Goal: Information Seeking & Learning: Learn about a topic

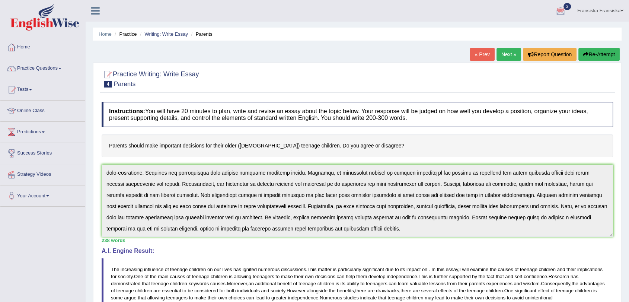
click at [506, 56] on link "Next »" at bounding box center [509, 54] width 25 height 13
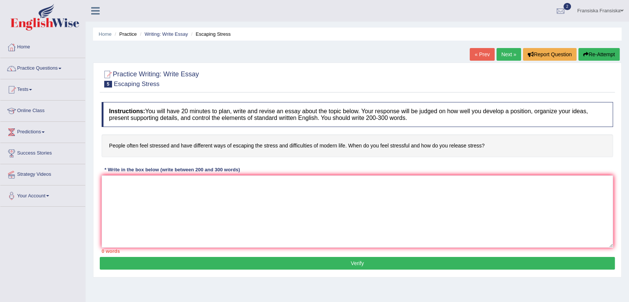
drag, startPoint x: 0, startPoint y: 0, endPoint x: 155, endPoint y: 232, distance: 279.1
click at [155, 232] on textarea at bounding box center [358, 211] width 512 height 72
click at [572, 77] on div at bounding box center [358, 78] width 512 height 23
click at [149, 203] on textarea at bounding box center [358, 211] width 512 height 72
paste textarea "The increasing influence of (essay topic) on our lives has ignited numerous dis…"
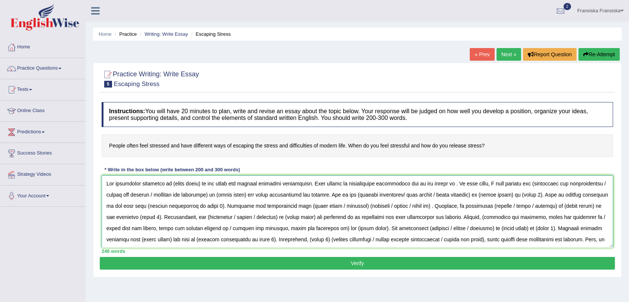
drag, startPoint x: 169, startPoint y: 183, endPoint x: 201, endPoint y: 184, distance: 31.7
click at [201, 184] on textarea at bounding box center [358, 211] width 512 height 72
drag, startPoint x: 441, startPoint y: 182, endPoint x: 452, endPoint y: 187, distance: 11.8
click at [441, 182] on textarea at bounding box center [358, 211] width 512 height 72
click at [452, 186] on textarea at bounding box center [358, 211] width 512 height 72
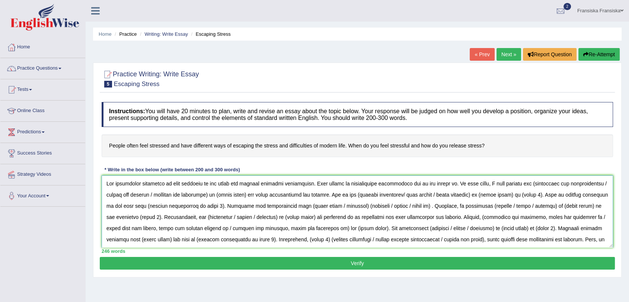
click at [516, 184] on textarea at bounding box center [358, 211] width 512 height 72
drag, startPoint x: 515, startPoint y: 182, endPoint x: 594, endPoint y: 185, distance: 78.2
click at [594, 185] on textarea at bounding box center [358, 211] width 512 height 72
click at [533, 182] on textarea at bounding box center [358, 211] width 512 height 72
drag, startPoint x: 533, startPoint y: 184, endPoint x: 131, endPoint y: 194, distance: 402.3
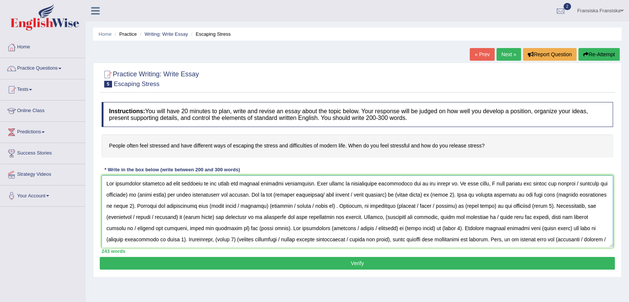
click at [131, 194] on textarea at bounding box center [358, 211] width 512 height 72
drag, startPoint x: 539, startPoint y: 186, endPoint x: 568, endPoint y: 188, distance: 28.7
click at [568, 188] on textarea at bounding box center [358, 211] width 512 height 72
click at [189, 194] on textarea at bounding box center [358, 211] width 512 height 72
click at [234, 195] on textarea at bounding box center [358, 211] width 512 height 72
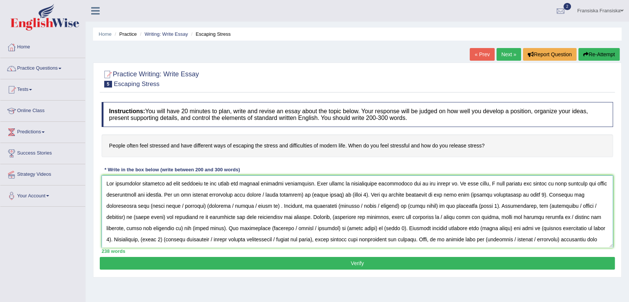
drag, startPoint x: 232, startPoint y: 194, endPoint x: 306, endPoint y: 197, distance: 73.4
click at [306, 197] on textarea at bounding box center [358, 211] width 512 height 72
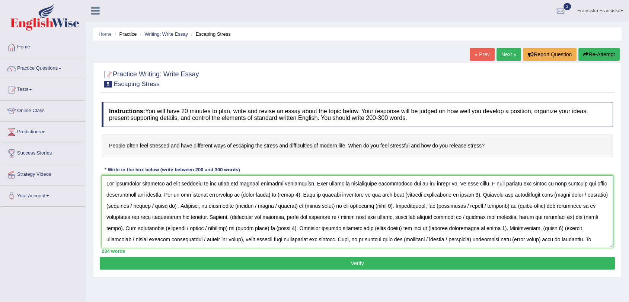
drag, startPoint x: 240, startPoint y: 194, endPoint x: 270, endPoint y: 199, distance: 29.8
click at [270, 199] on textarea at bounding box center [358, 211] width 512 height 72
drag, startPoint x: 276, startPoint y: 195, endPoint x: 295, endPoint y: 198, distance: 19.2
click at [295, 198] on textarea at bounding box center [358, 211] width 512 height 72
paste textarea "leading to the body's natural response to these pressures"
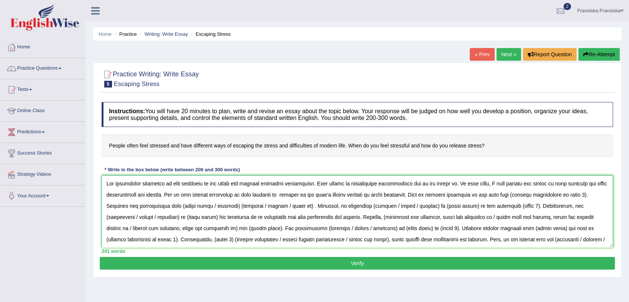
drag, startPoint x: 505, startPoint y: 196, endPoint x: 511, endPoint y: 195, distance: 5.3
click at [519, 194] on textarea at bounding box center [358, 211] width 512 height 72
click at [497, 197] on textarea at bounding box center [358, 211] width 512 height 72
drag, startPoint x: 506, startPoint y: 196, endPoint x: 576, endPoint y: 199, distance: 70.4
click at [576, 199] on textarea at bounding box center [358, 211] width 512 height 72
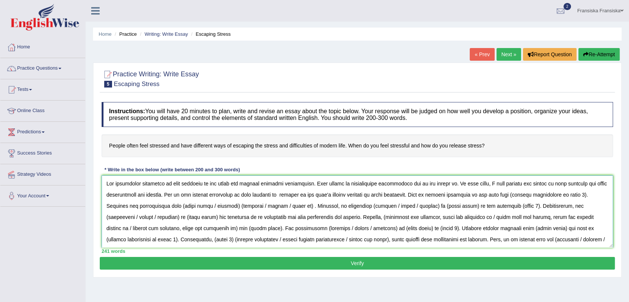
paste textarea "Difficulties with partners, family members, or friends"
click at [508, 194] on textarea at bounding box center [358, 211] width 512 height 72
drag, startPoint x: 207, startPoint y: 206, endPoint x: 264, endPoint y: 207, distance: 57.0
click at [264, 207] on textarea at bounding box center [358, 211] width 512 height 72
drag, startPoint x: 264, startPoint y: 206, endPoint x: 243, endPoint y: 208, distance: 20.5
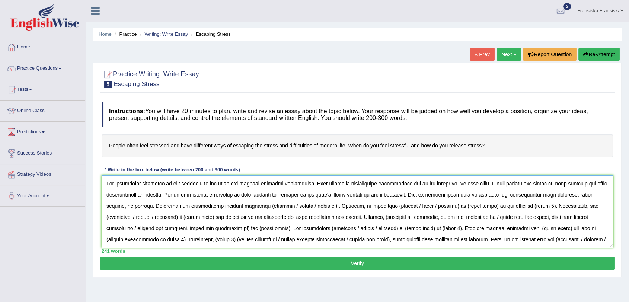
click at [240, 209] on textarea at bounding box center [358, 211] width 512 height 72
drag, startPoint x: 254, startPoint y: 206, endPoint x: 279, endPoint y: 207, distance: 24.2
click at [279, 208] on textarea at bounding box center [358, 211] width 512 height 72
click at [314, 206] on textarea at bounding box center [358, 211] width 512 height 72
drag, startPoint x: 328, startPoint y: 205, endPoint x: 370, endPoint y: 209, distance: 42.2
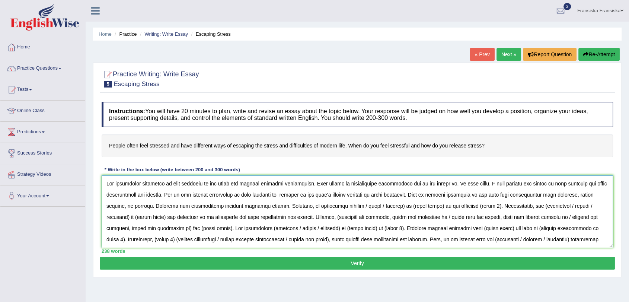
click at [370, 209] on textarea at bounding box center [358, 211] width 512 height 72
drag, startPoint x: 336, startPoint y: 206, endPoint x: 366, endPoint y: 208, distance: 29.5
click at [366, 208] on textarea at bounding box center [358, 211] width 512 height 72
click at [393, 206] on textarea at bounding box center [358, 211] width 512 height 72
click at [397, 209] on textarea at bounding box center [358, 211] width 512 height 72
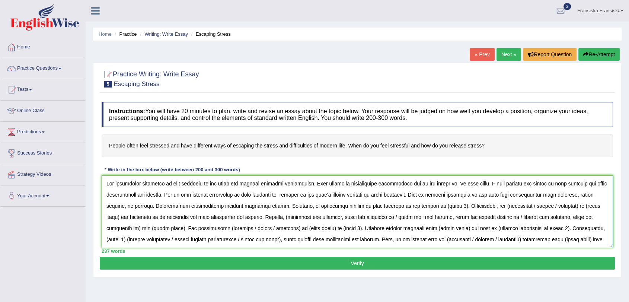
click at [400, 208] on textarea at bounding box center [358, 211] width 512 height 72
click at [328, 206] on textarea at bounding box center [358, 211] width 512 height 72
drag, startPoint x: 402, startPoint y: 206, endPoint x: 422, endPoint y: 210, distance: 20.2
click at [422, 210] on textarea at bounding box center [358, 211] width 512 height 72
paste textarea "High blood pressure, increased heart rate, and a higher risk of heart attacks a…"
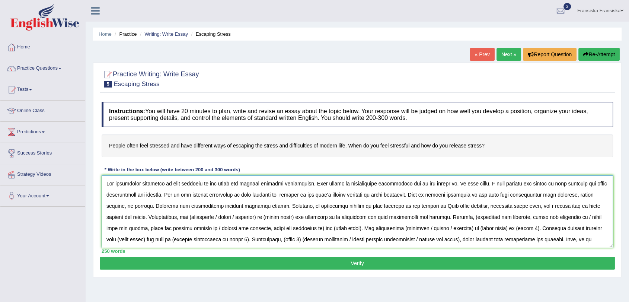
click at [405, 204] on textarea at bounding box center [358, 211] width 512 height 72
click at [168, 217] on textarea at bounding box center [358, 211] width 512 height 72
drag, startPoint x: 220, startPoint y: 216, endPoint x: 164, endPoint y: 218, distance: 56.3
click at [164, 218] on textarea at bounding box center [358, 211] width 512 height 72
click at [190, 215] on textarea at bounding box center [358, 211] width 512 height 72
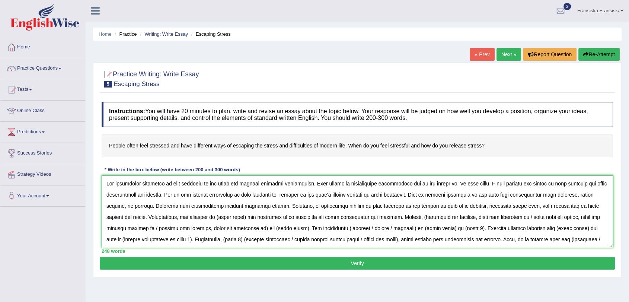
drag, startPoint x: 195, startPoint y: 218, endPoint x: 224, endPoint y: 219, distance: 28.7
click at [224, 219] on textarea at bounding box center [358, 211] width 512 height 72
click at [395, 219] on textarea at bounding box center [358, 211] width 512 height 72
click at [504, 216] on textarea at bounding box center [358, 211] width 512 height 72
drag, startPoint x: 501, startPoint y: 216, endPoint x: 555, endPoint y: 219, distance: 53.7
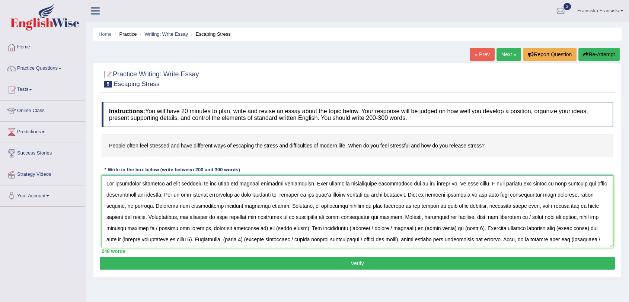
click at [555, 219] on textarea at bounding box center [358, 211] width 512 height 72
drag, startPoint x: 508, startPoint y: 217, endPoint x: 568, endPoint y: 219, distance: 60.0
click at [568, 219] on textarea at bounding box center [358, 211] width 512 height 72
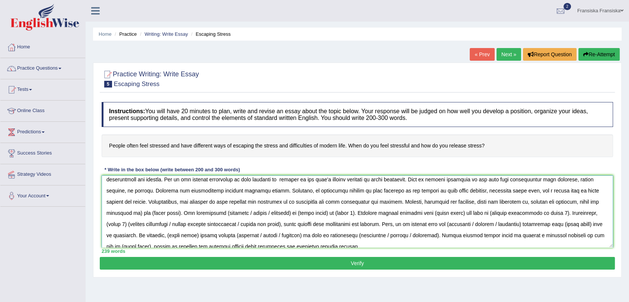
scroll to position [22, 0]
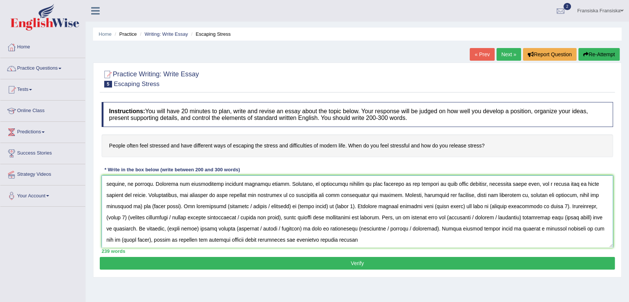
click at [111, 206] on textarea at bounding box center [358, 211] width 512 height 72
click at [110, 206] on textarea at bounding box center [358, 211] width 512 height 72
drag, startPoint x: 120, startPoint y: 205, endPoint x: 150, endPoint y: 205, distance: 30.2
click at [150, 205] on textarea at bounding box center [358, 211] width 512 height 72
click at [190, 209] on textarea at bounding box center [358, 211] width 512 height 72
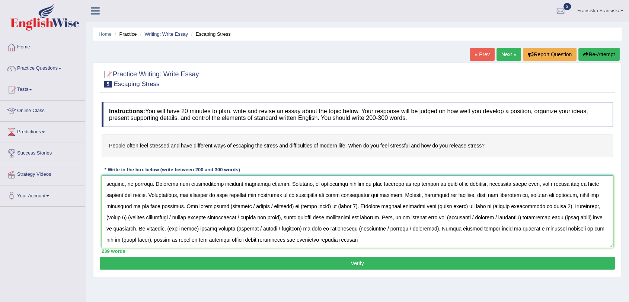
click at [188, 207] on textarea at bounding box center [358, 211] width 512 height 72
click at [190, 204] on textarea at bounding box center [358, 211] width 512 height 72
click at [217, 206] on textarea at bounding box center [358, 211] width 512 height 72
drag, startPoint x: 202, startPoint y: 206, endPoint x: 226, endPoint y: 208, distance: 23.6
click at [226, 208] on textarea at bounding box center [358, 211] width 512 height 72
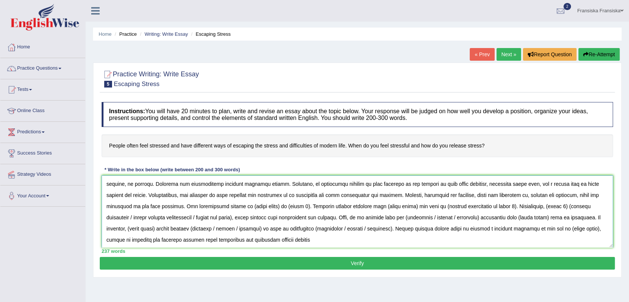
drag, startPoint x: 210, startPoint y: 206, endPoint x: 238, endPoint y: 209, distance: 28.4
click at [238, 209] on textarea at bounding box center [358, 211] width 512 height 72
click at [246, 207] on textarea at bounding box center [358, 211] width 512 height 72
drag, startPoint x: 245, startPoint y: 206, endPoint x: 264, endPoint y: 208, distance: 18.3
click at [264, 208] on textarea at bounding box center [358, 211] width 512 height 72
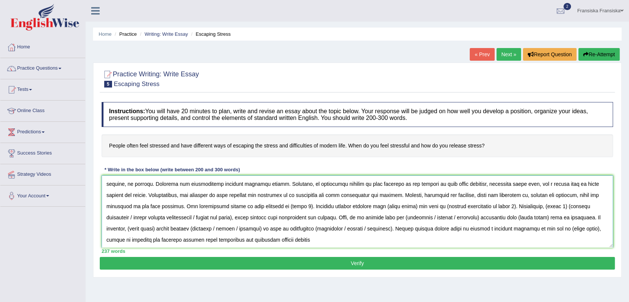
paste textarea "Increased stress can make the body less able to fight off infections"
click at [248, 209] on textarea at bounding box center [358, 211] width 512 height 72
drag, startPoint x: 474, startPoint y: 206, endPoint x: 504, endPoint y: 209, distance: 29.6
click at [504, 209] on textarea at bounding box center [358, 211] width 512 height 72
click at [536, 206] on textarea at bounding box center [358, 211] width 512 height 72
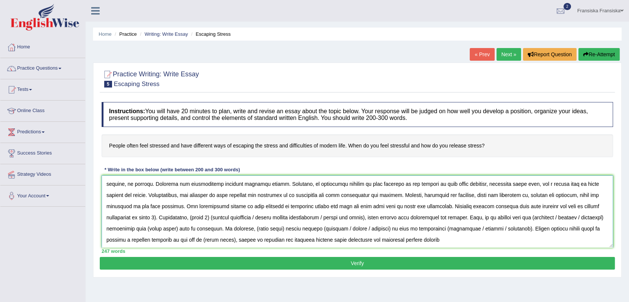
click at [111, 216] on textarea at bounding box center [358, 211] width 512 height 72
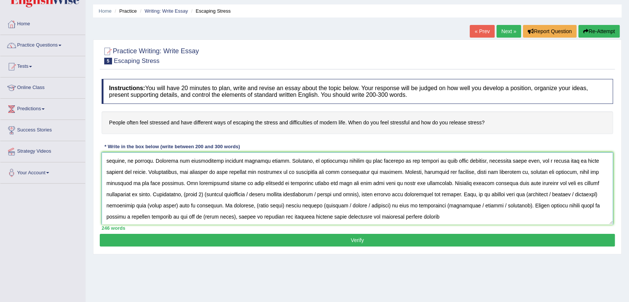
scroll to position [41, 0]
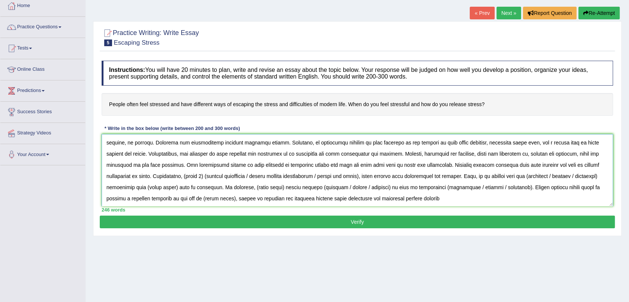
drag, startPoint x: 137, startPoint y: 176, endPoint x: 158, endPoint y: 177, distance: 21.6
click at [158, 177] on textarea at bounding box center [358, 170] width 512 height 72
paste textarea "Difficulty falling asleep or maintaining sleep is a common effect of stress."
click at [140, 176] on textarea at bounding box center [358, 170] width 512 height 72
drag, startPoint x: 303, startPoint y: 175, endPoint x: 426, endPoint y: 181, distance: 122.7
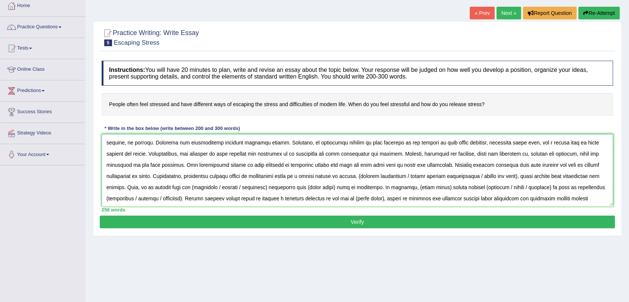
click at [426, 181] on textarea at bounding box center [358, 170] width 512 height 72
click at [343, 176] on textarea at bounding box center [358, 170] width 512 height 72
drag, startPoint x: 505, startPoint y: 177, endPoint x: 556, endPoint y: 175, distance: 51.4
click at [556, 175] on textarea at bounding box center [358, 170] width 512 height 72
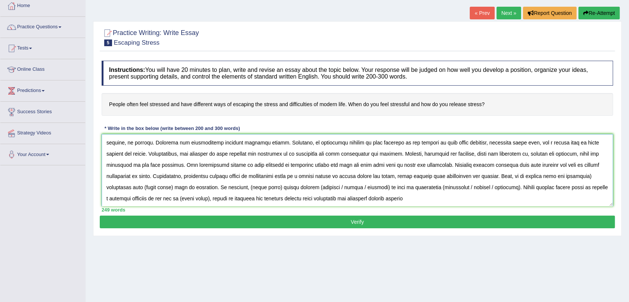
click at [529, 177] on textarea at bounding box center [358, 170] width 512 height 72
drag, startPoint x: 565, startPoint y: 176, endPoint x: 594, endPoint y: 176, distance: 29.0
click at [594, 176] on textarea at bounding box center [358, 170] width 512 height 72
drag, startPoint x: 184, startPoint y: 188, endPoint x: 214, endPoint y: 189, distance: 29.8
click at [214, 189] on textarea at bounding box center [358, 170] width 512 height 72
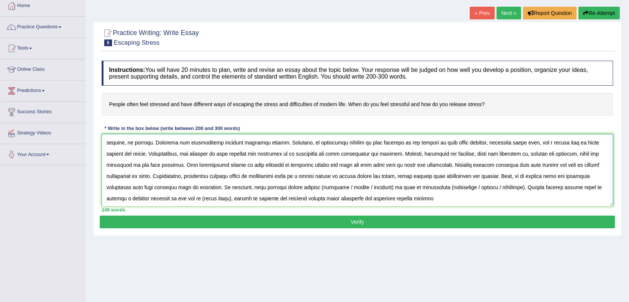
drag, startPoint x: 187, startPoint y: 185, endPoint x: 196, endPoint y: 185, distance: 8.9
click at [196, 185] on textarea at bounding box center [358, 170] width 512 height 72
drag, startPoint x: 185, startPoint y: 187, endPoint x: 213, endPoint y: 187, distance: 28.3
click at [213, 187] on textarea at bounding box center [358, 170] width 512 height 72
click at [251, 188] on textarea at bounding box center [358, 170] width 512 height 72
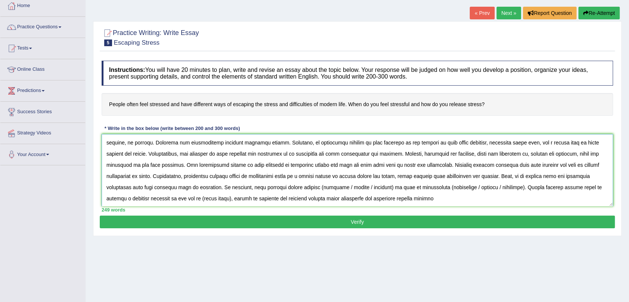
drag, startPoint x: 292, startPoint y: 187, endPoint x: 247, endPoint y: 191, distance: 44.8
click at [247, 191] on textarea at bounding box center [358, 170] width 512 height 72
click at [272, 186] on textarea at bounding box center [358, 170] width 512 height 72
click at [321, 188] on textarea at bounding box center [358, 170] width 512 height 72
click at [349, 187] on textarea at bounding box center [358, 170] width 512 height 72
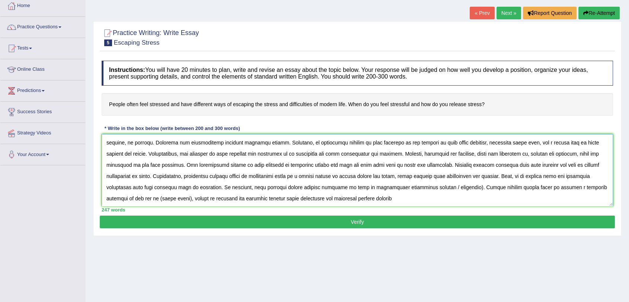
drag, startPoint x: 362, startPoint y: 186, endPoint x: 388, endPoint y: 187, distance: 26.4
click at [389, 187] on textarea at bounding box center [358, 170] width 512 height 72
drag, startPoint x: 560, startPoint y: 185, endPoint x: 555, endPoint y: 188, distance: 5.3
click at [555, 188] on textarea at bounding box center [358, 170] width 512 height 72
drag, startPoint x: 531, startPoint y: 191, endPoint x: 537, endPoint y: 190, distance: 5.6
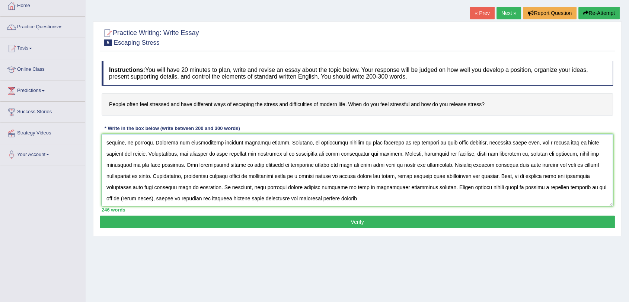
click at [537, 190] on textarea at bounding box center [358, 170] width 512 height 72
click at [537, 193] on textarea at bounding box center [358, 170] width 512 height 72
drag, startPoint x: 531, startPoint y: 188, endPoint x: 561, endPoint y: 188, distance: 30.2
click at [561, 188] on textarea at bounding box center [358, 170] width 512 height 72
paste textarea "feel stressed"
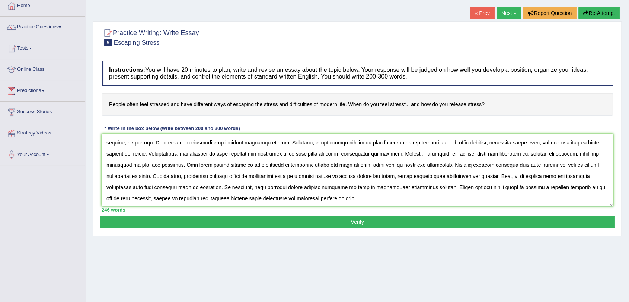
click at [298, 198] on textarea at bounding box center [358, 170] width 512 height 72
type textarea "The increasing influence of feel stressed on our lives has ignited numerous dis…"
click at [276, 224] on button "Verify" at bounding box center [357, 222] width 515 height 13
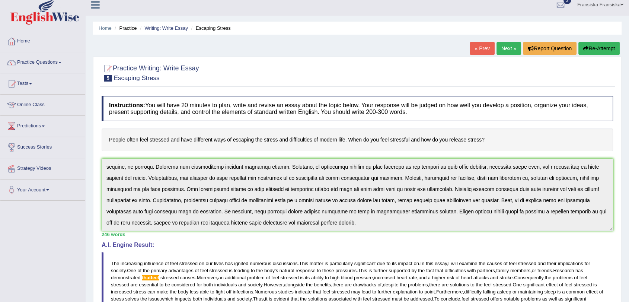
scroll to position [0, 0]
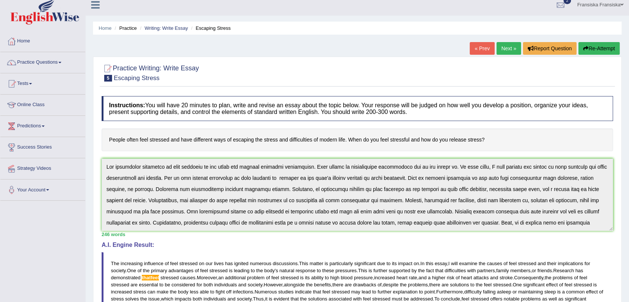
click at [100, 154] on div "Instructions: You will have 20 minutes to plan, write and revise an essay about…" at bounding box center [357, 240] width 515 height 296
click at [601, 48] on button "Re-Attempt" at bounding box center [599, 48] width 41 height 13
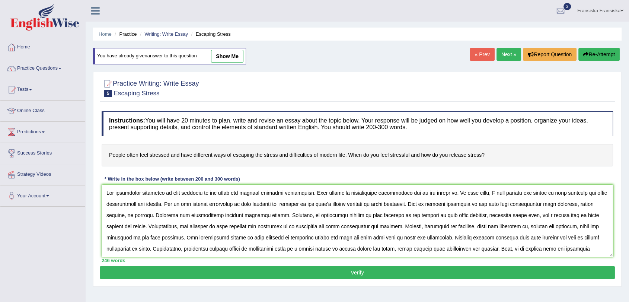
click at [207, 217] on textarea at bounding box center [358, 221] width 512 height 72
type textarea "The increasing influence of feel stressed on our lives has ignited numerous dis…"
click at [193, 270] on button "Verify" at bounding box center [357, 272] width 515 height 13
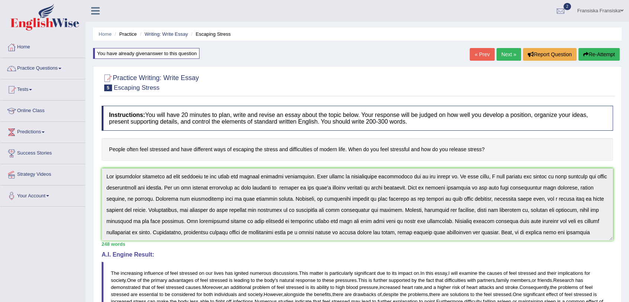
click at [504, 50] on link "Next »" at bounding box center [509, 54] width 25 height 13
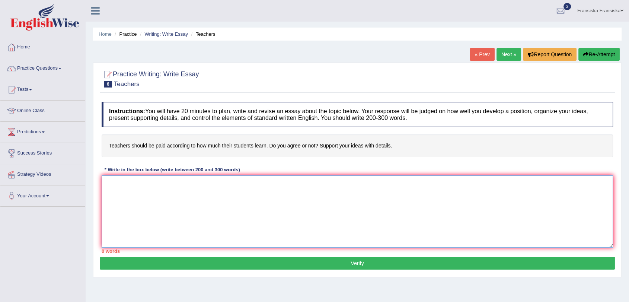
click at [203, 198] on textarea at bounding box center [358, 211] width 512 height 72
paste textarea "The increasing influence of (essay topic) on our lives has ignited numerous dis…"
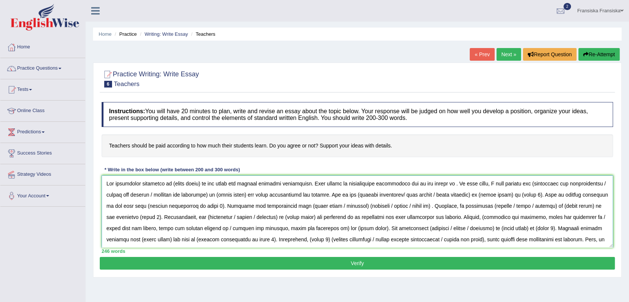
drag, startPoint x: 170, startPoint y: 185, endPoint x: 200, endPoint y: 185, distance: 29.8
click at [200, 185] on textarea at bounding box center [358, 211] width 512 height 72
drag, startPoint x: 170, startPoint y: 186, endPoint x: 203, endPoint y: 187, distance: 32.8
click at [203, 187] on textarea at bounding box center [358, 211] width 512 height 72
click at [445, 182] on textarea at bounding box center [358, 211] width 512 height 72
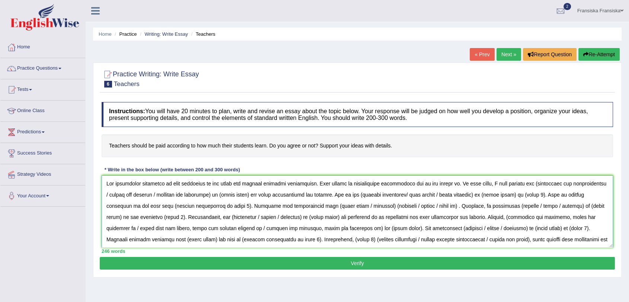
click at [521, 182] on textarea at bounding box center [358, 211] width 512 height 72
drag, startPoint x: 518, startPoint y: 183, endPoint x: 595, endPoint y: 179, distance: 76.8
click at [595, 179] on textarea at bounding box center [358, 211] width 512 height 72
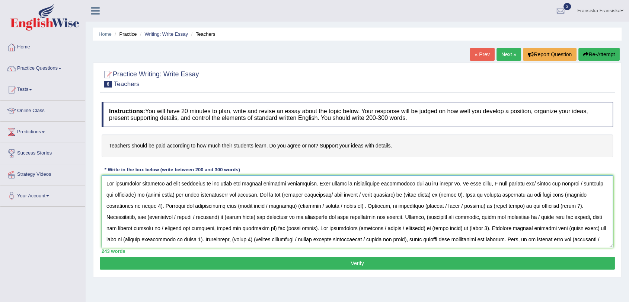
click at [519, 182] on textarea at bounding box center [358, 211] width 512 height 72
drag, startPoint x: 548, startPoint y: 183, endPoint x: 521, endPoint y: 185, distance: 26.9
click at [521, 185] on textarea at bounding box center [358, 211] width 512 height 72
drag, startPoint x: 534, startPoint y: 183, endPoint x: 596, endPoint y: 181, distance: 61.9
click at [596, 181] on textarea at bounding box center [358, 211] width 512 height 72
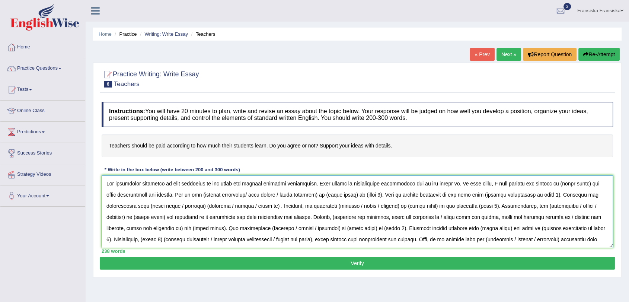
drag, startPoint x: 542, startPoint y: 185, endPoint x: 572, endPoint y: 185, distance: 29.4
click at [572, 185] on textarea at bounding box center [358, 211] width 512 height 72
paste textarea "paid according"
click at [188, 195] on textarea at bounding box center [358, 211] width 512 height 72
drag, startPoint x: 232, startPoint y: 194, endPoint x: 308, endPoint y: 195, distance: 76.3
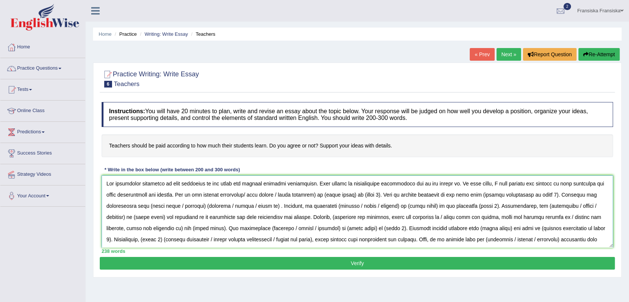
click at [308, 195] on textarea at bounding box center [358, 211] width 512 height 72
drag, startPoint x: 241, startPoint y: 197, endPoint x: 269, endPoint y: 197, distance: 28.3
click at [269, 197] on textarea at bounding box center [358, 211] width 512 height 72
paste textarea "paid according"
click at [282, 194] on textarea at bounding box center [358, 211] width 512 height 72
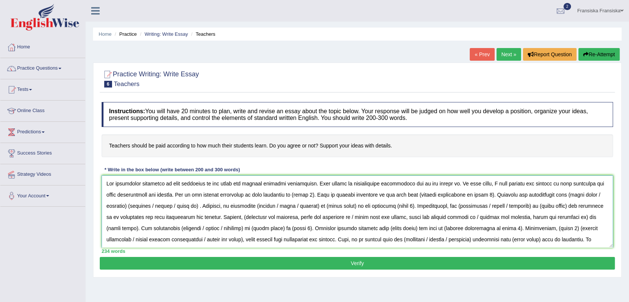
drag, startPoint x: 280, startPoint y: 195, endPoint x: 299, endPoint y: 194, distance: 19.0
click at [299, 194] on textarea at bounding box center [358, 211] width 512 height 72
paste textarea "Hourly wages provide a consistent"
click at [285, 197] on textarea at bounding box center [358, 211] width 512 height 72
click at [457, 197] on textarea at bounding box center [358, 211] width 512 height 72
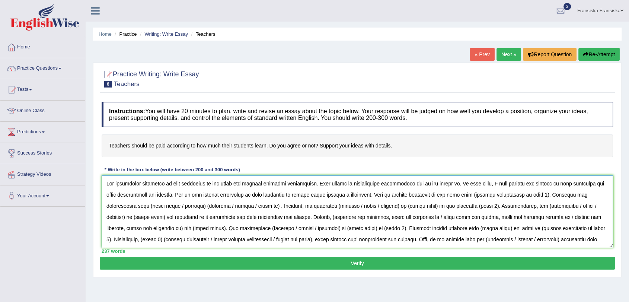
drag, startPoint x: 455, startPoint y: 194, endPoint x: 525, endPoint y: 192, distance: 69.7
click at [525, 192] on textarea at bounding box center [358, 211] width 512 height 72
paste textarea "predictable income, which can be crucial for managing personal finances"
drag, startPoint x: 227, startPoint y: 205, endPoint x: 311, endPoint y: 207, distance: 84.2
click at [311, 207] on textarea at bounding box center [358, 211] width 512 height 72
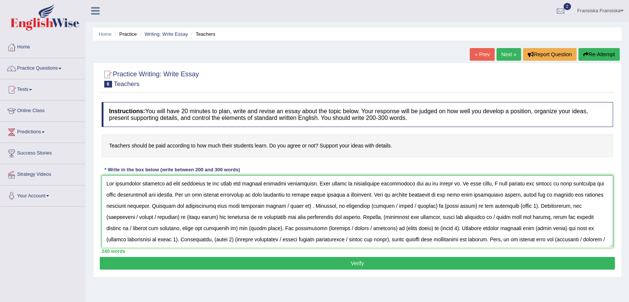
drag, startPoint x: 279, startPoint y: 205, endPoint x: 304, endPoint y: 208, distance: 25.5
click at [304, 208] on textarea at bounding box center [358, 211] width 512 height 72
click at [281, 205] on textarea at bounding box center [358, 211] width 512 height 72
click at [338, 205] on textarea at bounding box center [358, 211] width 512 height 72
drag, startPoint x: 354, startPoint y: 206, endPoint x: 398, endPoint y: 210, distance: 44.5
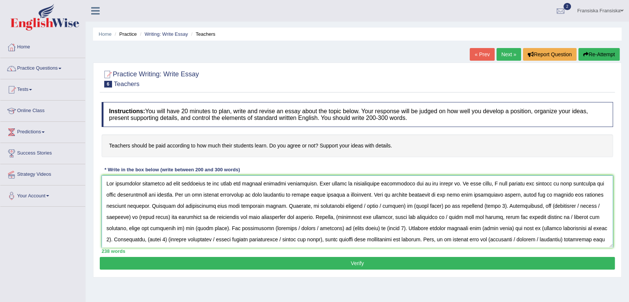
click at [398, 210] on textarea at bounding box center [358, 211] width 512 height 72
drag, startPoint x: 360, startPoint y: 207, endPoint x: 391, endPoint y: 209, distance: 30.3
click at [391, 209] on textarea at bounding box center [358, 211] width 512 height 72
click at [421, 209] on textarea at bounding box center [358, 211] width 512 height 72
drag, startPoint x: 428, startPoint y: 206, endPoint x: 442, endPoint y: 206, distance: 14.1
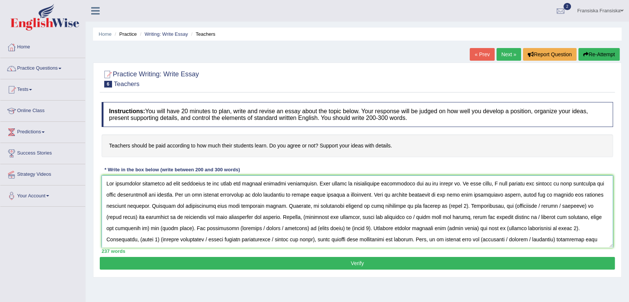
click at [447, 207] on textarea at bounding box center [358, 211] width 512 height 72
paste textarea "If you work more hours than standard, you are directly paid for that extra time"
click at [429, 204] on textarea at bounding box center [358, 211] width 512 height 72
click at [164, 217] on textarea at bounding box center [358, 211] width 512 height 72
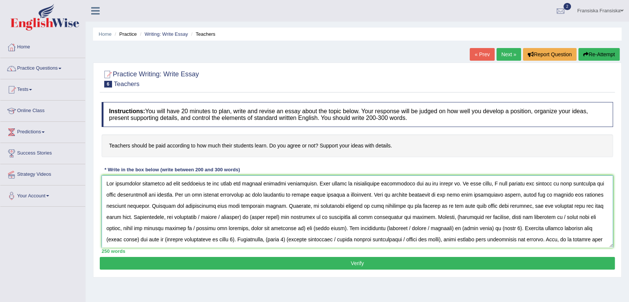
drag, startPoint x: 190, startPoint y: 216, endPoint x: 236, endPoint y: 219, distance: 47.0
click at [236, 219] on textarea at bounding box center [358, 211] width 512 height 72
click at [191, 217] on textarea at bounding box center [358, 211] width 512 height 72
drag, startPoint x: 196, startPoint y: 216, endPoint x: 226, endPoint y: 218, distance: 29.5
click at [226, 218] on textarea at bounding box center [358, 211] width 512 height 72
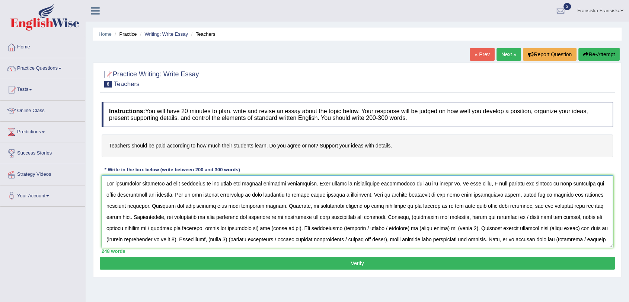
click at [400, 218] on textarea at bounding box center [358, 211] width 512 height 72
click at [401, 217] on textarea at bounding box center [358, 211] width 512 height 72
drag, startPoint x: 506, startPoint y: 217, endPoint x: 253, endPoint y: 228, distance: 253.8
click at [253, 228] on textarea at bounding box center [358, 211] width 512 height 72
drag, startPoint x: 518, startPoint y: 217, endPoint x: 546, endPoint y: 220, distance: 28.0
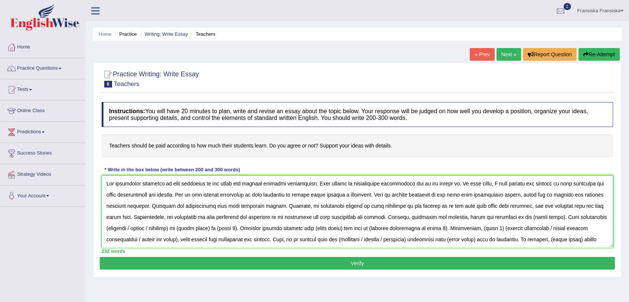
click at [546, 220] on textarea at bounding box center [358, 211] width 512 height 72
click at [108, 228] on textarea at bounding box center [358, 211] width 512 height 72
drag, startPoint x: 129, startPoint y: 227, endPoint x: 169, endPoint y: 230, distance: 40.3
click at [169, 230] on textarea at bounding box center [358, 211] width 512 height 72
drag, startPoint x: 136, startPoint y: 228, endPoint x: 165, endPoint y: 231, distance: 29.2
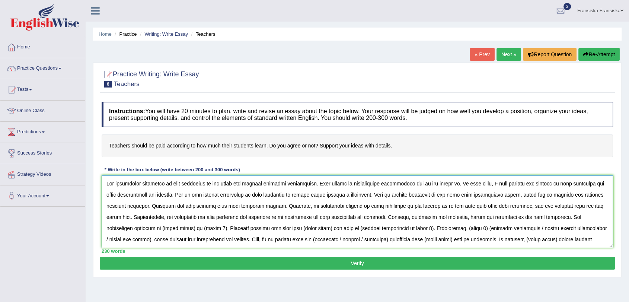
click at [165, 231] on textarea at bounding box center [358, 211] width 512 height 72
drag, startPoint x: 176, startPoint y: 230, endPoint x: 196, endPoint y: 233, distance: 20.0
click at [196, 233] on textarea at bounding box center [358, 211] width 512 height 72
paste textarea "A regular income provides financial stability, allowing for better management o…"
click at [182, 229] on textarea at bounding box center [358, 211] width 512 height 72
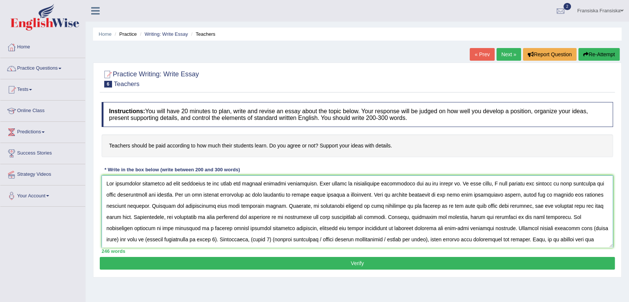
drag, startPoint x: 553, startPoint y: 228, endPoint x: 583, endPoint y: 231, distance: 30.3
click at [583, 231] on textarea at bounding box center [358, 211] width 512 height 72
drag, startPoint x: 553, startPoint y: 230, endPoint x: 587, endPoint y: 231, distance: 34.3
click at [587, 231] on textarea at bounding box center [358, 211] width 512 height 72
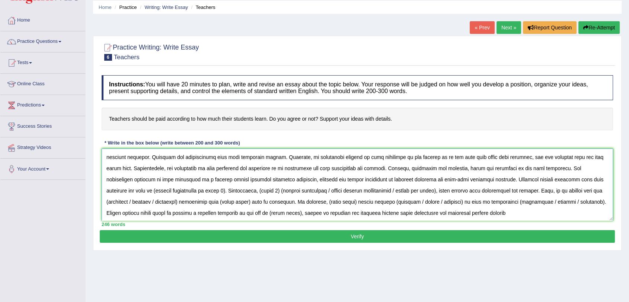
scroll to position [41, 0]
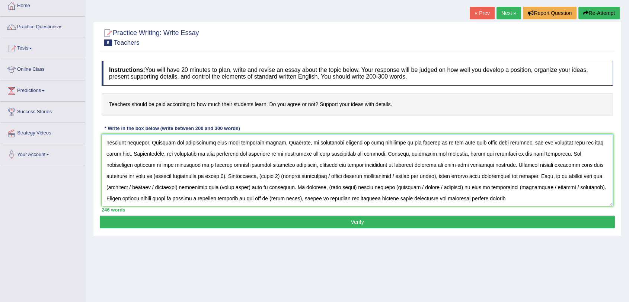
drag, startPoint x: 190, startPoint y: 189, endPoint x: 220, endPoint y: 190, distance: 30.2
click at [220, 190] on textarea at bounding box center [358, 170] width 512 height 72
paste textarea "paid according"
drag, startPoint x: 303, startPoint y: 189, endPoint x: 334, endPoint y: 189, distance: 30.9
click at [334, 189] on textarea at bounding box center [358, 170] width 512 height 72
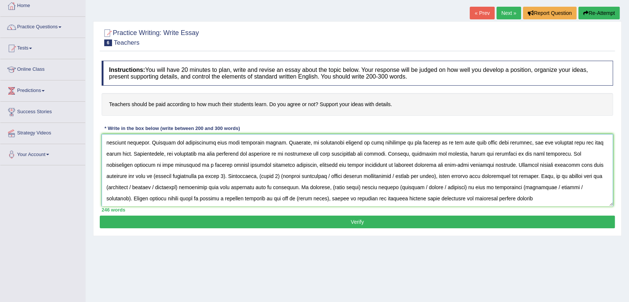
paste textarea "paid according"
drag, startPoint x: 241, startPoint y: 199, endPoint x: 271, endPoint y: 203, distance: 30.0
click at [271, 203] on textarea at bounding box center [358, 170] width 512 height 72
paste textarea "paid according"
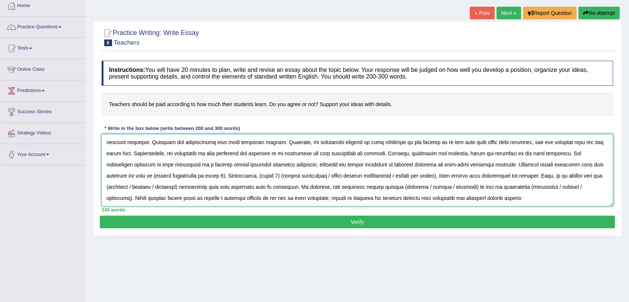
click at [477, 197] on textarea at bounding box center [358, 170] width 512 height 72
drag, startPoint x: 123, startPoint y: 175, endPoint x: 192, endPoint y: 178, distance: 69.3
click at [192, 178] on textarea at bounding box center [358, 170] width 512 height 72
paste textarea "Paid time off, flexible working hours"
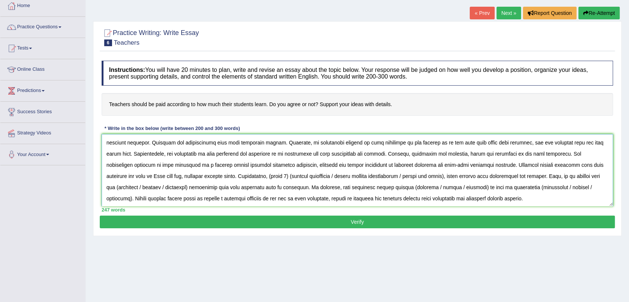
click at [125, 174] on textarea at bounding box center [358, 170] width 512 height 72
click at [239, 176] on textarea at bounding box center [358, 170] width 512 height 72
drag, startPoint x: 238, startPoint y: 175, endPoint x: 258, endPoint y: 176, distance: 19.8
click at [258, 176] on textarea at bounding box center [358, 170] width 512 height 72
paste textarea "Receiving fair pay"
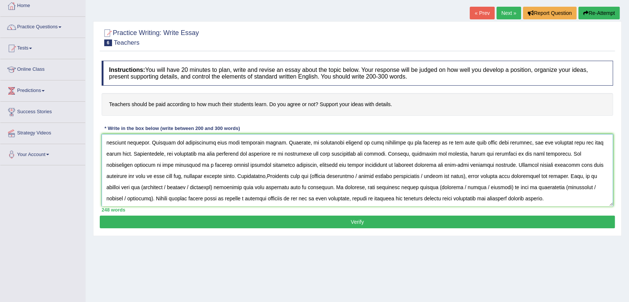
click at [241, 174] on textarea at bounding box center [358, 170] width 512 height 72
drag, startPoint x: 279, startPoint y: 176, endPoint x: 330, endPoint y: 179, distance: 50.7
click at [330, 179] on textarea at bounding box center [358, 170] width 512 height 72
drag, startPoint x: 350, startPoint y: 176, endPoint x: 391, endPoint y: 178, distance: 41.4
click at [391, 178] on textarea at bounding box center [358, 170] width 512 height 72
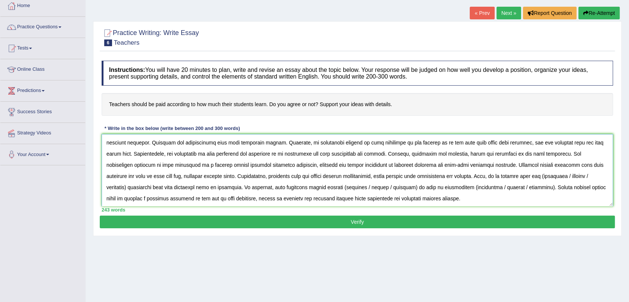
click at [513, 176] on textarea at bounding box center [358, 170] width 512 height 72
drag, startPoint x: 512, startPoint y: 175, endPoint x: 544, endPoint y: 176, distance: 31.7
click at [544, 176] on textarea at bounding box center [358, 170] width 512 height 72
click at [526, 175] on textarea at bounding box center [358, 170] width 512 height 72
drag, startPoint x: 528, startPoint y: 176, endPoint x: 554, endPoint y: 176, distance: 26.4
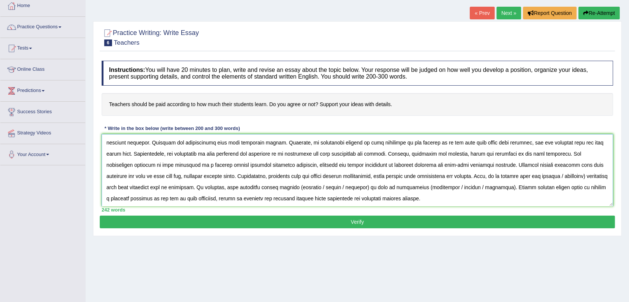
click at [554, 176] on textarea at bounding box center [358, 170] width 512 height 72
click at [256, 187] on textarea at bounding box center [358, 170] width 512 height 72
click at [255, 187] on textarea at bounding box center [358, 170] width 512 height 72
drag, startPoint x: 270, startPoint y: 186, endPoint x: 321, endPoint y: 190, distance: 50.8
click at [321, 190] on textarea at bounding box center [358, 170] width 512 height 72
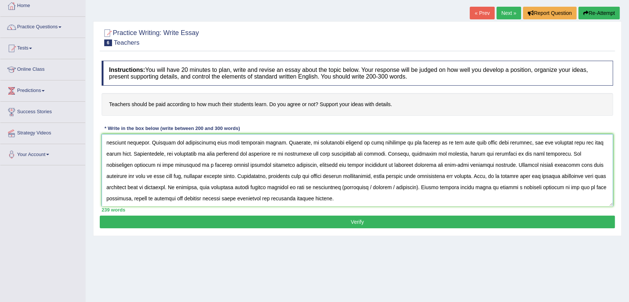
drag, startPoint x: 321, startPoint y: 188, endPoint x: 352, endPoint y: 188, distance: 30.2
click at [352, 188] on textarea at bounding box center [358, 170] width 512 height 72
drag, startPoint x: 337, startPoint y: 185, endPoint x: 363, endPoint y: 190, distance: 27.2
click at [363, 190] on textarea at bounding box center [358, 170] width 512 height 72
type textarea "The increasing influence of paid according on our lives has ignited numerous di…"
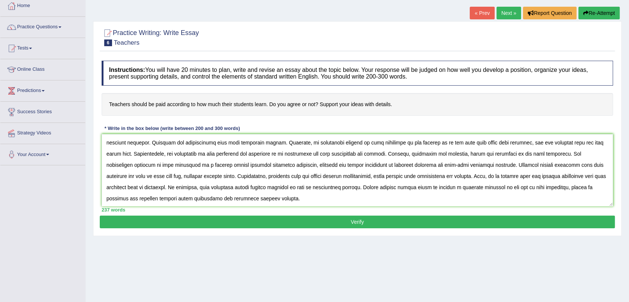
click at [265, 215] on div "Instructions: You will have 20 minutes to plan, write and revise an essay about…" at bounding box center [357, 136] width 515 height 159
click at [287, 229] on div "Practice Writing: Write Essay 6 Teachers Instructions: You will have 20 minutes…" at bounding box center [357, 128] width 529 height 215
click at [290, 224] on button "Verify" at bounding box center [357, 222] width 515 height 13
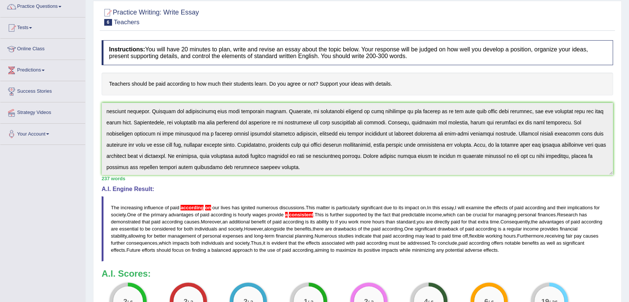
scroll to position [0, 0]
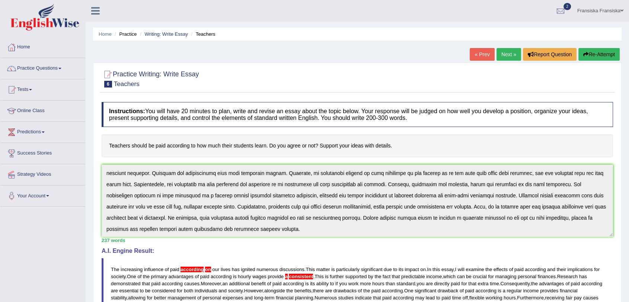
click at [503, 54] on link "Next »" at bounding box center [509, 54] width 25 height 13
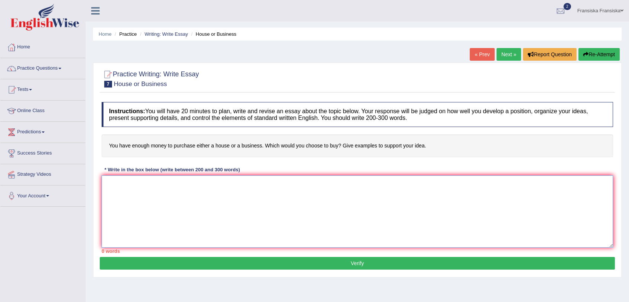
click at [209, 197] on textarea at bounding box center [358, 211] width 512 height 72
paste textarea "The increasing influence of (essay topic) on our lives has ignited numerous dis…"
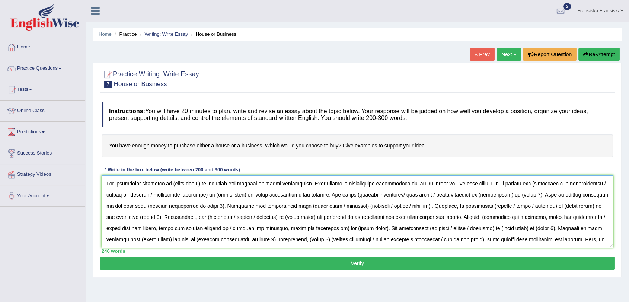
drag, startPoint x: 170, startPoint y: 184, endPoint x: 200, endPoint y: 183, distance: 29.8
click at [200, 183] on textarea at bounding box center [358, 211] width 512 height 72
drag, startPoint x: 170, startPoint y: 184, endPoint x: 235, endPoint y: 184, distance: 65.2
click at [235, 184] on textarea at bounding box center [358, 211] width 512 height 72
drag, startPoint x: 551, startPoint y: 183, endPoint x: 143, endPoint y: 195, distance: 408.3
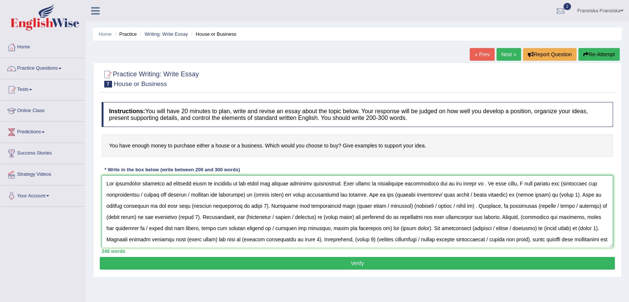
click at [143, 195] on textarea at bounding box center [358, 211] width 512 height 72
drag, startPoint x: 128, startPoint y: 194, endPoint x: 162, endPoint y: 193, distance: 33.5
click at [162, 193] on textarea at bounding box center [358, 211] width 512 height 72
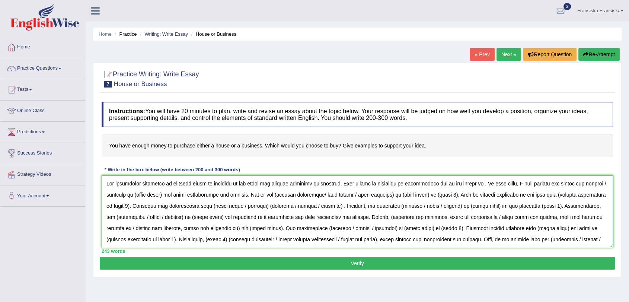
drag, startPoint x: 135, startPoint y: 195, endPoint x: 165, endPoint y: 196, distance: 30.6
click at [165, 196] on textarea at bounding box center [358, 211] width 512 height 72
paste textarea "purchase house or business"
click at [305, 195] on textarea at bounding box center [358, 211] width 512 height 72
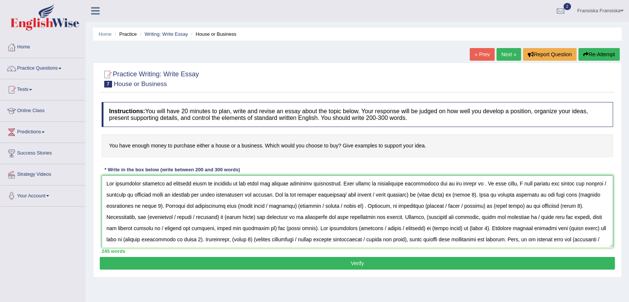
click at [349, 194] on textarea at bounding box center [358, 211] width 512 height 72
drag, startPoint x: 350, startPoint y: 194, endPoint x: 423, endPoint y: 197, distance: 73.0
click at [423, 197] on textarea at bounding box center [358, 211] width 512 height 72
drag, startPoint x: 357, startPoint y: 194, endPoint x: 386, endPoint y: 197, distance: 29.1
click at [386, 197] on textarea at bounding box center [358, 211] width 512 height 72
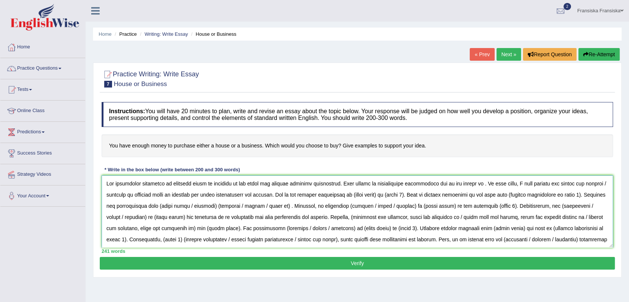
paste textarea "purchase house or business"
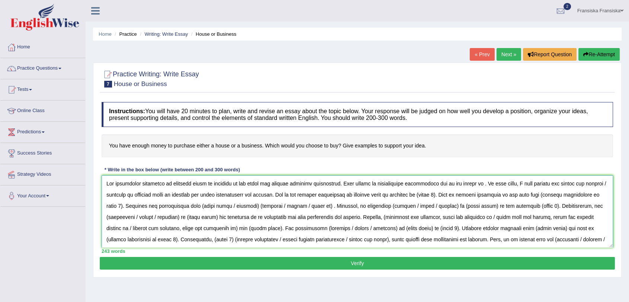
click at [429, 195] on textarea at bounding box center [358, 211] width 512 height 72
drag, startPoint x: 429, startPoint y: 195, endPoint x: 448, endPoint y: 195, distance: 19.0
click at [448, 195] on textarea at bounding box center [358, 211] width 512 height 72
paste textarea "purchasing a home offers stability and a long-term, passive investment"
click at [454, 196] on textarea at bounding box center [358, 211] width 512 height 72
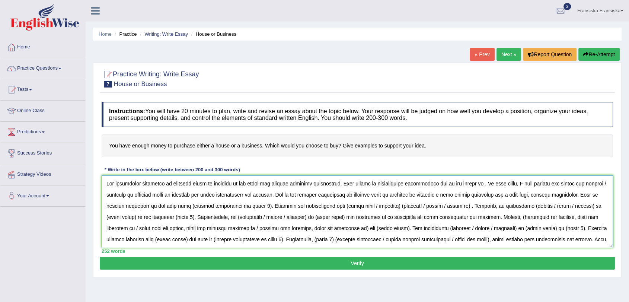
click at [188, 206] on textarea at bounding box center [358, 211] width 512 height 72
drag, startPoint x: 188, startPoint y: 206, endPoint x: 257, endPoint y: 209, distance: 69.0
click at [257, 209] on textarea at bounding box center [358, 211] width 512 height 72
paste textarea "A house is a tangible, long-term asset that can provide stability"
click at [192, 206] on textarea at bounding box center [358, 211] width 512 height 72
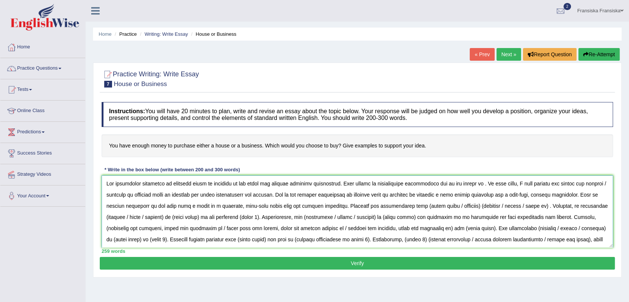
drag, startPoint x: 170, startPoint y: 183, endPoint x: 235, endPoint y: 187, distance: 64.9
click at [235, 187] on textarea at bounding box center [358, 211] width 512 height 72
drag, startPoint x: 411, startPoint y: 206, endPoint x: 440, endPoint y: 205, distance: 28.7
click at [440, 205] on textarea at bounding box center [358, 211] width 512 height 72
paste textarea "purchase house or business"
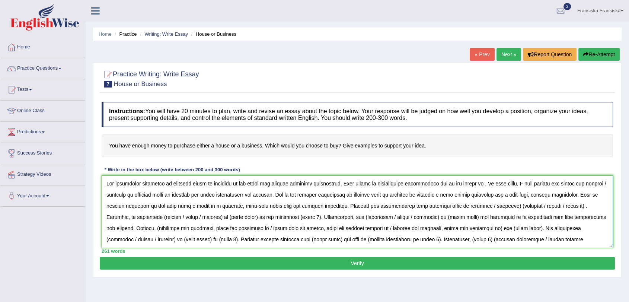
drag, startPoint x: 477, startPoint y: 206, endPoint x: 533, endPoint y: 208, distance: 56.6
click at [533, 208] on textarea at bounding box center [358, 211] width 512 height 72
drag, startPoint x: 495, startPoint y: 209, endPoint x: 520, endPoint y: 208, distance: 25.0
click at [520, 208] on textarea at bounding box center [358, 211] width 512 height 72
click at [555, 206] on textarea at bounding box center [358, 211] width 512 height 72
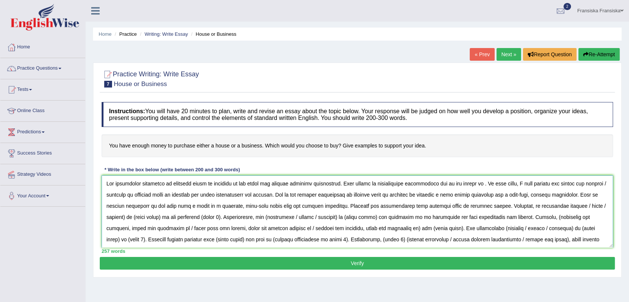
drag, startPoint x: 569, startPoint y: 204, endPoint x: 590, endPoint y: 204, distance: 21.2
click at [590, 204] on textarea at bounding box center [358, 211] width 512 height 72
drag, startPoint x: 570, startPoint y: 206, endPoint x: 590, endPoint y: 205, distance: 20.1
click at [590, 205] on textarea at bounding box center [358, 211] width 512 height 72
click at [573, 206] on textarea at bounding box center [358, 211] width 512 height 72
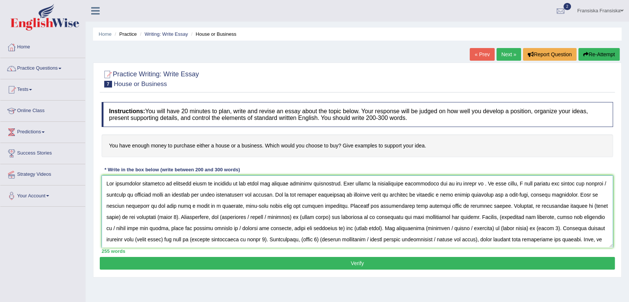
drag, startPoint x: 576, startPoint y: 206, endPoint x: 118, endPoint y: 220, distance: 457.8
click at [118, 220] on textarea at bounding box center [358, 211] width 512 height 72
paste textarea "purchase house or business"
click at [175, 217] on textarea at bounding box center [358, 211] width 512 height 72
drag, startPoint x: 331, startPoint y: 216, endPoint x: 361, endPoint y: 218, distance: 29.9
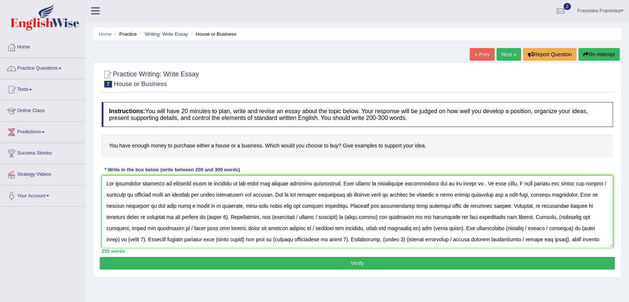
click at [361, 218] on textarea at bounding box center [358, 211] width 512 height 72
paste textarea "purchase house or business"
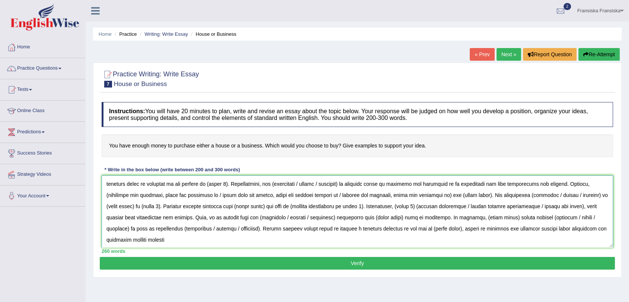
drag, startPoint x: 415, startPoint y: 194, endPoint x: 445, endPoint y: 194, distance: 30.2
click at [445, 194] on textarea at bounding box center [358, 211] width 512 height 72
paste textarea "purchase house or business"
click at [415, 195] on textarea at bounding box center [358, 211] width 512 height 72
drag, startPoint x: 237, startPoint y: 206, endPoint x: 266, endPoint y: 206, distance: 29.4
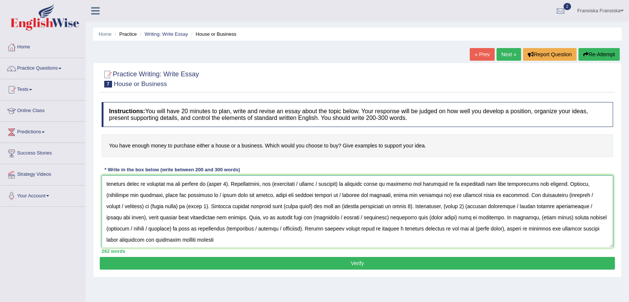
click at [266, 206] on textarea at bounding box center [358, 211] width 512 height 72
paste textarea "purchase house or business"
drag, startPoint x: 405, startPoint y: 217, endPoint x: 434, endPoint y: 217, distance: 29.0
click at [434, 217] on textarea at bounding box center [358, 211] width 512 height 72
paste textarea "purchase house or business"
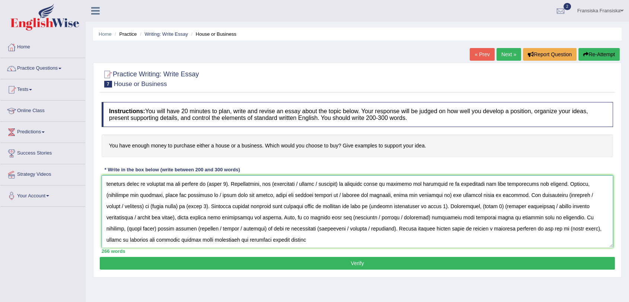
drag, startPoint x: 548, startPoint y: 216, endPoint x: 579, endPoint y: 218, distance: 30.3
click at [579, 218] on textarea at bounding box center [358, 211] width 512 height 72
paste textarea "purchase house or business"
drag, startPoint x: 522, startPoint y: 230, endPoint x: 553, endPoint y: 230, distance: 30.5
click at [553, 230] on textarea at bounding box center [358, 211] width 512 height 72
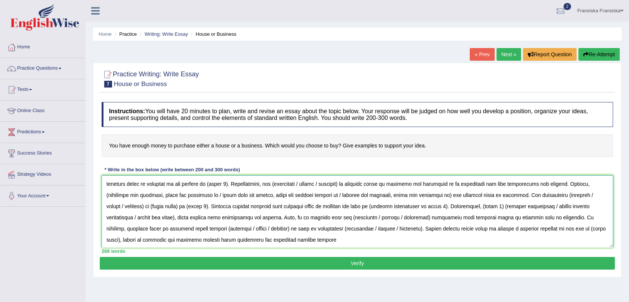
paste textarea "purchase house or business"
click at [521, 229] on textarea at bounding box center [358, 211] width 512 height 72
click at [315, 236] on textarea at bounding box center [358, 211] width 512 height 72
drag, startPoint x: 111, startPoint y: 205, endPoint x: 134, endPoint y: 206, distance: 23.5
click at [134, 206] on textarea at bounding box center [358, 211] width 512 height 72
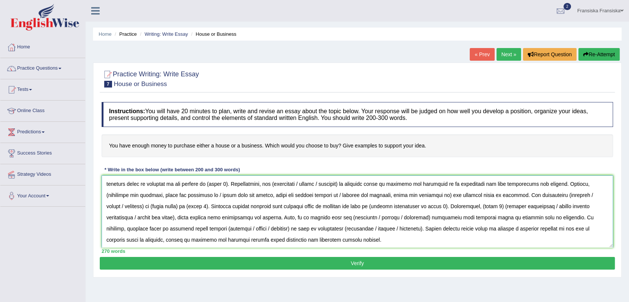
paste textarea "purchase house or business"
click at [173, 204] on textarea at bounding box center [358, 211] width 512 height 72
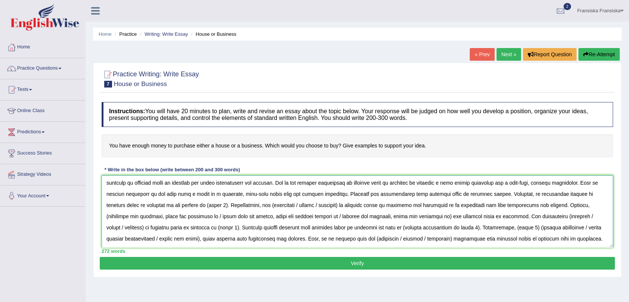
scroll to position [0, 0]
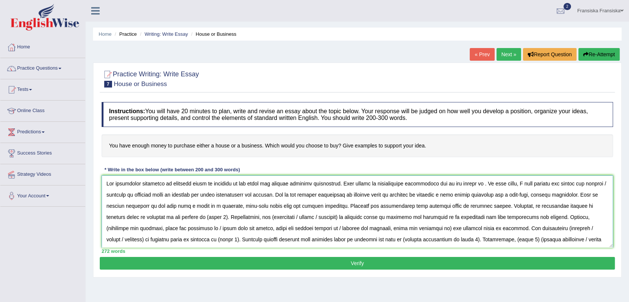
drag, startPoint x: 182, startPoint y: 219, endPoint x: 201, endPoint y: 219, distance: 18.6
click at [201, 219] on textarea at bounding box center [358, 211] width 512 height 72
paste textarea "Property is generally easier to sell or "offload" than a business,"
click at [186, 215] on textarea at bounding box center [358, 211] width 512 height 72
click at [270, 218] on textarea at bounding box center [358, 211] width 512 height 72
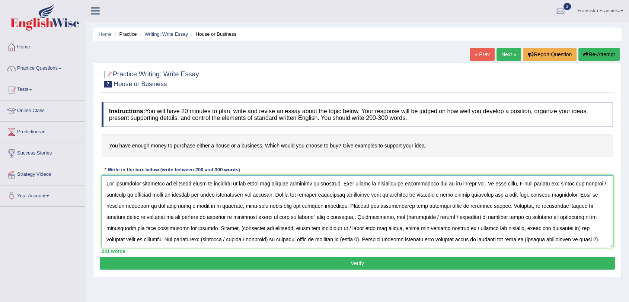
click at [285, 218] on textarea at bounding box center [358, 211] width 512 height 72
click at [322, 218] on textarea at bounding box center [358, 211] width 512 height 72
drag, startPoint x: 399, startPoint y: 216, endPoint x: 368, endPoint y: 218, distance: 30.6
click at [368, 218] on textarea at bounding box center [358, 211] width 512 height 72
click at [384, 217] on textarea at bounding box center [358, 211] width 512 height 72
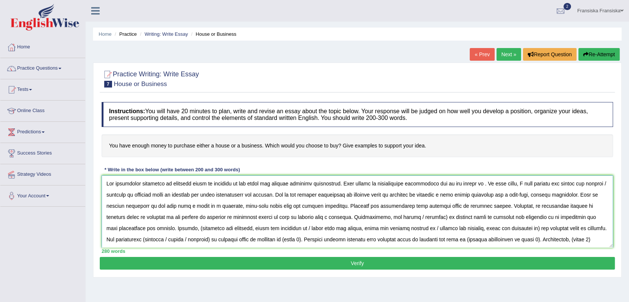
drag, startPoint x: 388, startPoint y: 217, endPoint x: 367, endPoint y: 217, distance: 20.5
click at [367, 217] on textarea at bounding box center [358, 211] width 512 height 72
click at [390, 217] on textarea at bounding box center [358, 211] width 512 height 72
click at [149, 229] on textarea at bounding box center [358, 211] width 512 height 72
drag, startPoint x: 200, startPoint y: 228, endPoint x: 309, endPoint y: 226, distance: 109.1
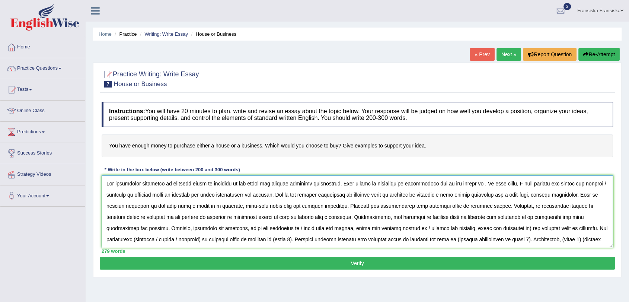
click at [309, 226] on textarea at bounding box center [358, 211] width 512 height 72
drag, startPoint x: 264, startPoint y: 227, endPoint x: 316, endPoint y: 228, distance: 51.8
click at [316, 228] on textarea at bounding box center [358, 211] width 512 height 72
drag, startPoint x: 265, startPoint y: 228, endPoint x: 315, endPoint y: 227, distance: 49.9
click at [315, 227] on textarea at bounding box center [358, 211] width 512 height 72
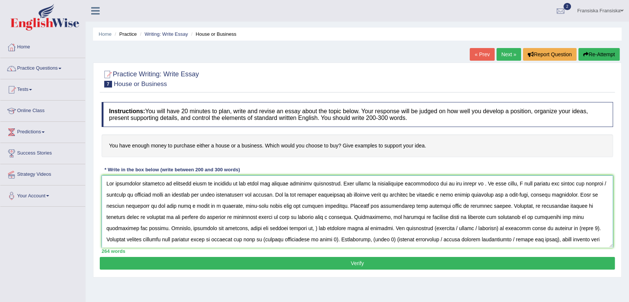
click at [269, 227] on textarea at bounding box center [358, 211] width 512 height 72
click at [382, 229] on textarea at bounding box center [358, 211] width 512 height 72
drag, startPoint x: 402, startPoint y: 228, endPoint x: 442, endPoint y: 230, distance: 40.3
click at [442, 230] on textarea at bounding box center [358, 211] width 512 height 72
drag, startPoint x: 427, startPoint y: 230, endPoint x: 457, endPoint y: 228, distance: 30.6
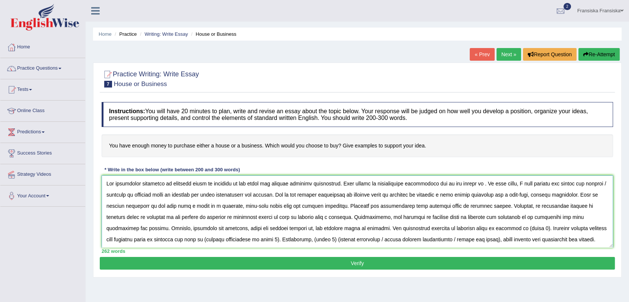
click at [452, 229] on textarea at bounding box center [358, 211] width 512 height 72
click at [484, 231] on textarea at bounding box center [358, 211] width 512 height 72
drag, startPoint x: 480, startPoint y: 228, endPoint x: 499, endPoint y: 232, distance: 19.4
click at [499, 232] on textarea at bounding box center [358, 211] width 512 height 72
paste textarea "significant upfront costs, ongoing maintenance, reduced flexibility"
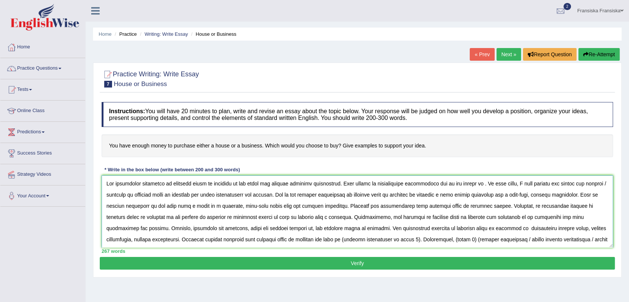
click at [479, 230] on textarea at bounding box center [358, 211] width 512 height 72
click at [482, 229] on textarea at bounding box center [358, 211] width 512 height 72
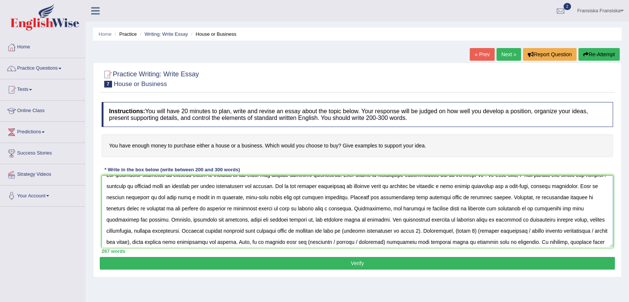
scroll to position [24, 0]
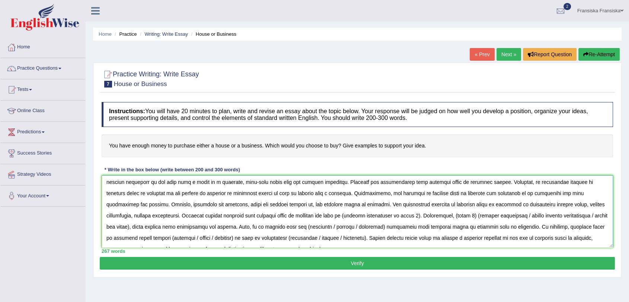
drag, startPoint x: 317, startPoint y: 239, endPoint x: 386, endPoint y: 216, distance: 72.9
click at [386, 216] on textarea at bounding box center [358, 211] width 512 height 72
paste textarea "Property values can fluctuate due to economic conditions"
click at [319, 215] on textarea at bounding box center [358, 211] width 512 height 72
drag, startPoint x: 482, startPoint y: 216, endPoint x: 501, endPoint y: 217, distance: 19.4
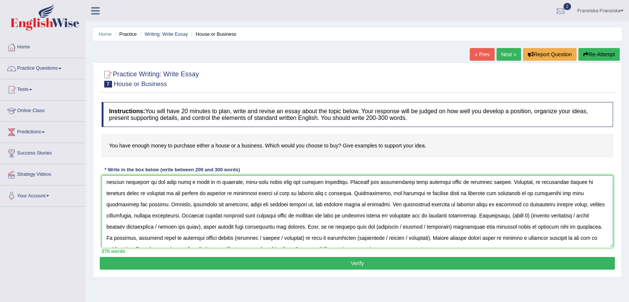
click at [501, 217] on textarea at bounding box center [358, 211] width 512 height 72
paste textarea "Starting a business requires working long, hard hours"
click at [483, 216] on textarea at bounding box center [358, 211] width 512 height 72
drag, startPoint x: 166, startPoint y: 225, endPoint x: 282, endPoint y: 229, distance: 116.6
click at [282, 229] on textarea at bounding box center [358, 211] width 512 height 72
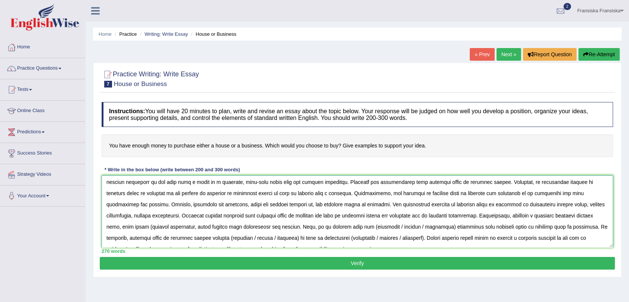
click at [122, 226] on textarea at bounding box center [358, 211] width 512 height 72
click at [328, 226] on textarea at bounding box center [358, 211] width 512 height 72
click at [329, 225] on textarea at bounding box center [358, 211] width 512 height 72
drag, startPoint x: 327, startPoint y: 227, endPoint x: 360, endPoint y: 228, distance: 33.2
click at [360, 228] on textarea at bounding box center [358, 211] width 512 height 72
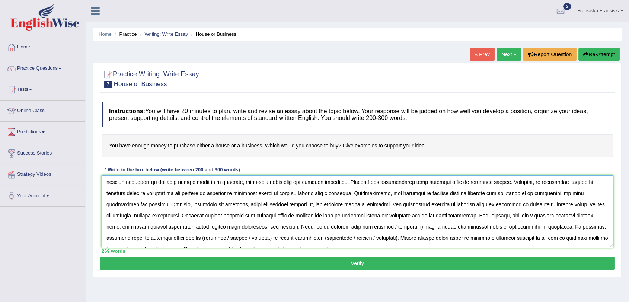
drag, startPoint x: 344, startPoint y: 225, endPoint x: 369, endPoint y: 228, distance: 25.8
click at [369, 228] on textarea at bounding box center [358, 211] width 512 height 72
click at [143, 241] on textarea at bounding box center [358, 211] width 512 height 72
click at [142, 239] on textarea at bounding box center [358, 211] width 512 height 72
drag, startPoint x: 158, startPoint y: 237, endPoint x: 206, endPoint y: 236, distance: 47.3
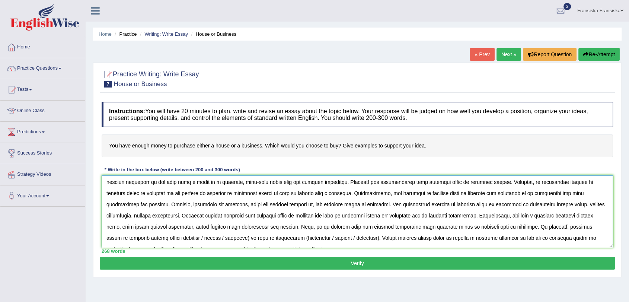
click at [206, 236] on textarea at bounding box center [358, 211] width 512 height 72
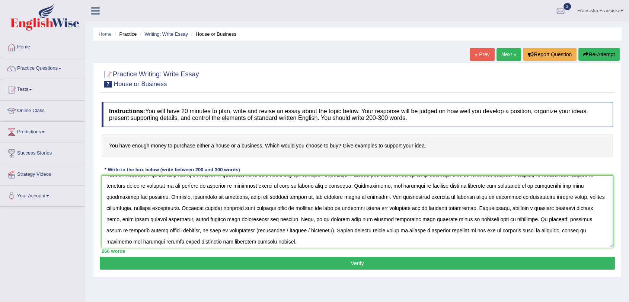
scroll to position [33, 0]
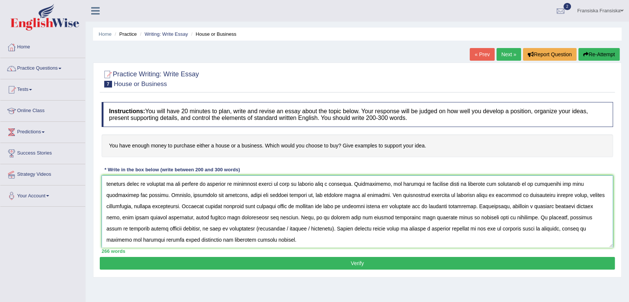
click at [212, 226] on textarea at bounding box center [358, 211] width 512 height 72
drag, startPoint x: 235, startPoint y: 227, endPoint x: 281, endPoint y: 231, distance: 45.6
click at [281, 231] on textarea at bounding box center [358, 211] width 512 height 72
click at [287, 238] on textarea at bounding box center [358, 211] width 512 height 72
type textarea "The increasing influence of purchase house or business on our lives has ignited…"
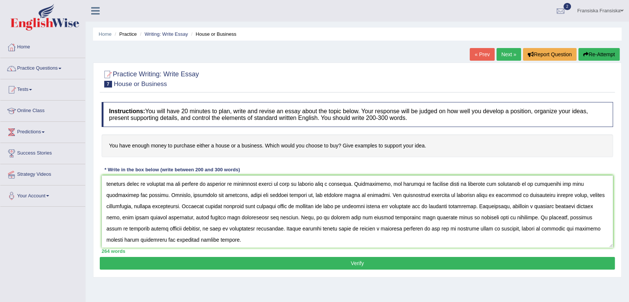
click at [287, 261] on button "Verify" at bounding box center [357, 263] width 515 height 13
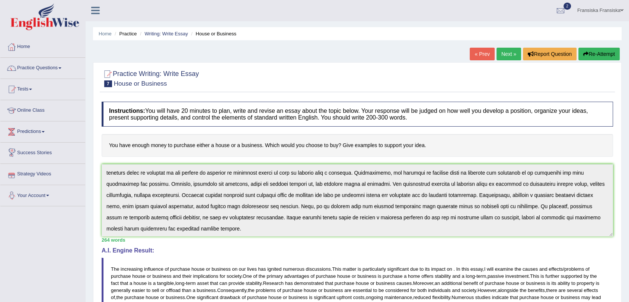
scroll to position [0, 0]
click at [505, 52] on link "Next »" at bounding box center [509, 54] width 25 height 13
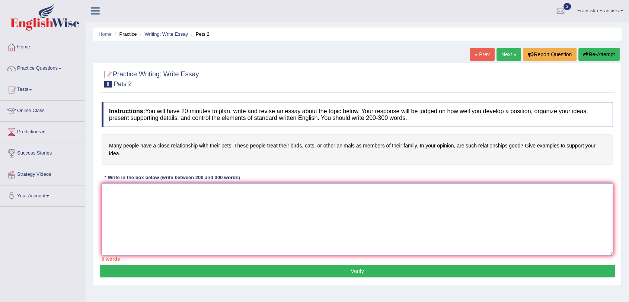
click at [314, 200] on textarea at bounding box center [358, 219] width 512 height 72
paste textarea "Starting a business requires working long, hard hours"
type textarea "Starting a business requires working long, hard hours"
click at [213, 194] on textarea "Starting a business requires working long, hard hours" at bounding box center [358, 219] width 512 height 72
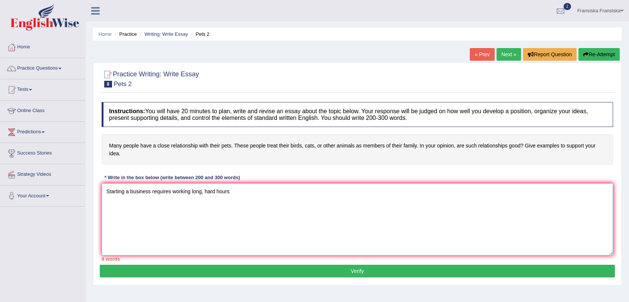
click at [213, 194] on textarea "Starting a business requires working long, hard hours" at bounding box center [358, 219] width 512 height 72
click at [304, 198] on textarea at bounding box center [358, 219] width 512 height 72
paste textarea "The increasing influence of (essay topic) on our lives has ignited numerous dis…"
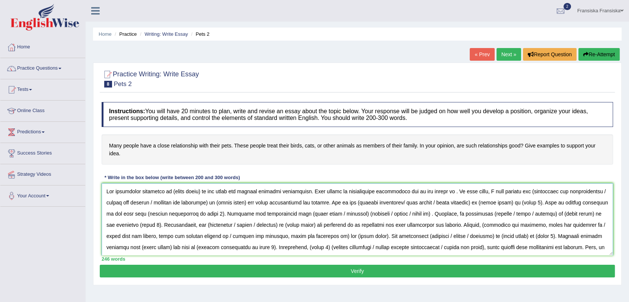
drag, startPoint x: 171, startPoint y: 191, endPoint x: 202, endPoint y: 194, distance: 31.1
click at [202, 194] on textarea at bounding box center [358, 219] width 512 height 72
click at [169, 191] on textarea at bounding box center [358, 219] width 512 height 72
drag, startPoint x: 169, startPoint y: 191, endPoint x: 229, endPoint y: 195, distance: 60.1
click at [229, 195] on textarea at bounding box center [358, 219] width 512 height 72
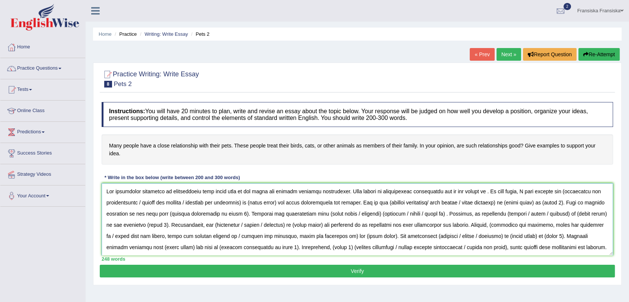
drag, startPoint x: 254, startPoint y: 203, endPoint x: 284, endPoint y: 204, distance: 29.8
click at [284, 204] on textarea at bounding box center [358, 219] width 512 height 72
paste textarea "relationship with their pets"
drag, startPoint x: 548, startPoint y: 201, endPoint x: 577, endPoint y: 205, distance: 29.2
click at [577, 205] on textarea at bounding box center [358, 219] width 512 height 72
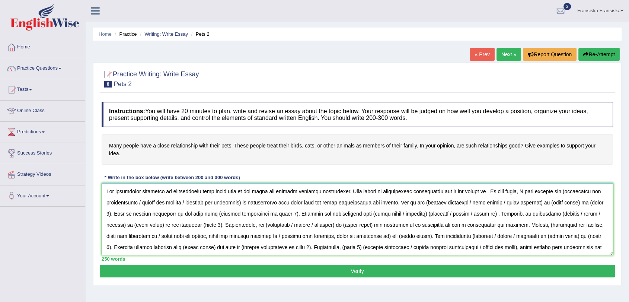
paste textarea "relationship with their pets"
drag, startPoint x: 387, startPoint y: 213, endPoint x: 414, endPoint y: 213, distance: 26.8
click at [414, 213] on textarea at bounding box center [358, 219] width 512 height 72
click at [389, 215] on textarea at bounding box center [358, 219] width 512 height 72
click at [388, 215] on textarea at bounding box center [358, 219] width 512 height 72
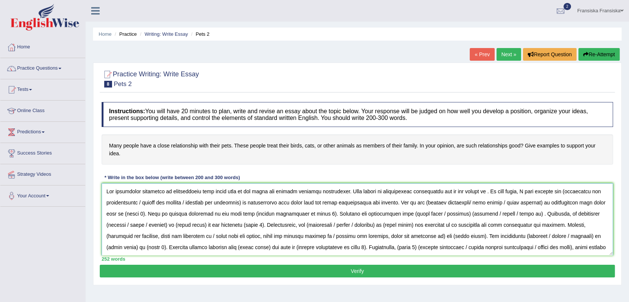
click at [389, 214] on textarea at bounding box center [358, 219] width 512 height 72
drag, startPoint x: 414, startPoint y: 214, endPoint x: 441, endPoint y: 214, distance: 26.4
click at [441, 214] on textarea at bounding box center [358, 219] width 512 height 72
drag, startPoint x: 414, startPoint y: 213, endPoint x: 440, endPoint y: 214, distance: 26.5
click at [440, 214] on textarea at bounding box center [358, 219] width 512 height 72
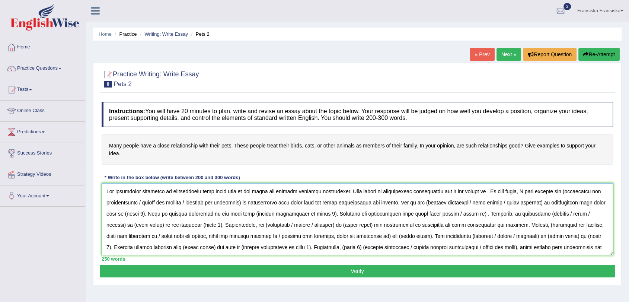
drag, startPoint x: 432, startPoint y: 213, endPoint x: 457, endPoint y: 215, distance: 25.0
click at [457, 215] on textarea at bounding box center [358, 219] width 512 height 72
click at [433, 212] on textarea at bounding box center [358, 219] width 512 height 72
drag, startPoint x: 558, startPoint y: 214, endPoint x: 587, endPoint y: 215, distance: 29.4
click at [587, 215] on textarea at bounding box center [358, 219] width 512 height 72
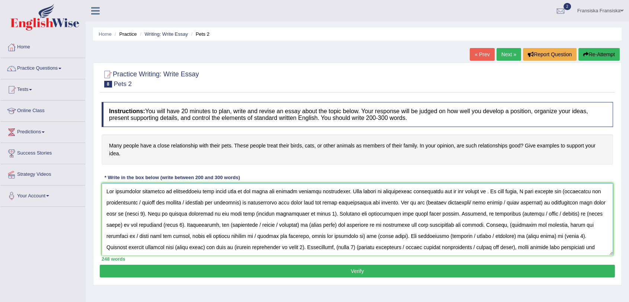
paste textarea "relationship with their pets"
drag, startPoint x: 310, startPoint y: 224, endPoint x: 339, endPoint y: 227, distance: 29.5
click at [339, 227] on textarea at bounding box center [358, 219] width 512 height 72
paste textarea "relationship with their pets"
drag, startPoint x: 394, startPoint y: 236, endPoint x: 424, endPoint y: 239, distance: 29.9
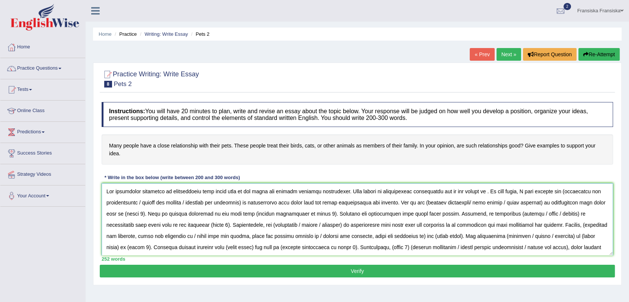
click at [424, 239] on textarea at bounding box center [358, 219] width 512 height 72
paste textarea "relationship with their pets"
drag, startPoint x: 566, startPoint y: 236, endPoint x: 595, endPoint y: 236, distance: 29.0
click at [595, 236] on textarea at bounding box center [358, 219] width 512 height 72
paste textarea "relationship with their pets"
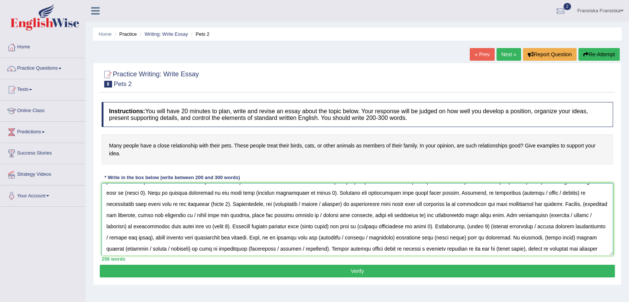
scroll to position [32, 0]
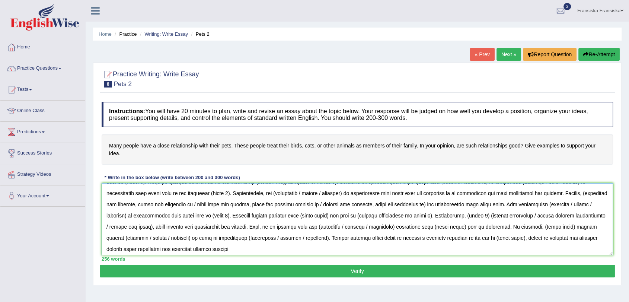
drag, startPoint x: 240, startPoint y: 247, endPoint x: 270, endPoint y: 217, distance: 41.9
click at [270, 217] on textarea at bounding box center [358, 219] width 512 height 72
paste textarea "relationship with their pets"
drag, startPoint x: 396, startPoint y: 226, endPoint x: 426, endPoint y: 226, distance: 30.2
click at [426, 226] on textarea at bounding box center [358, 219] width 512 height 72
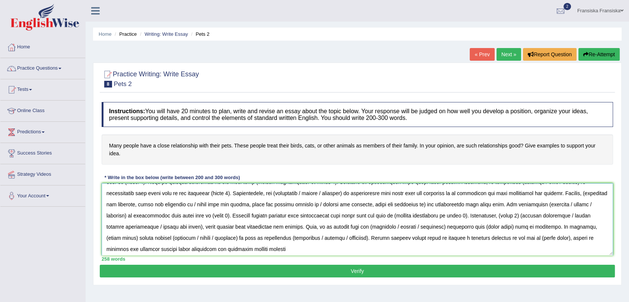
paste textarea "relationship with their pets"
drag, startPoint x: 535, startPoint y: 226, endPoint x: 565, endPoint y: 227, distance: 30.5
click at [565, 227] on textarea at bounding box center [358, 219] width 512 height 72
drag, startPoint x: 551, startPoint y: 229, endPoint x: 541, endPoint y: 234, distance: 11.7
paste textarea "relationship with their pets"
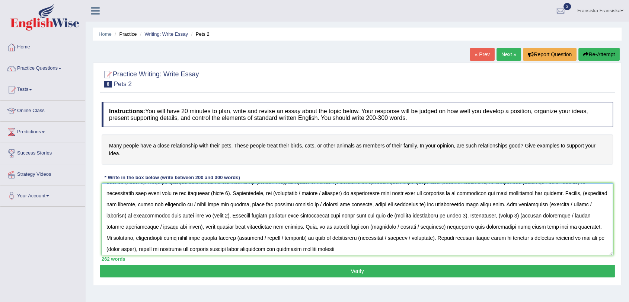
drag, startPoint x: 501, startPoint y: 236, endPoint x: 530, endPoint y: 244, distance: 30.1
click at [530, 244] on textarea at bounding box center [358, 219] width 512 height 72
click at [527, 244] on textarea at bounding box center [358, 219] width 512 height 72
click at [534, 217] on textarea at bounding box center [358, 219] width 512 height 72
drag, startPoint x: 530, startPoint y: 236, endPoint x: 501, endPoint y: 235, distance: 29.1
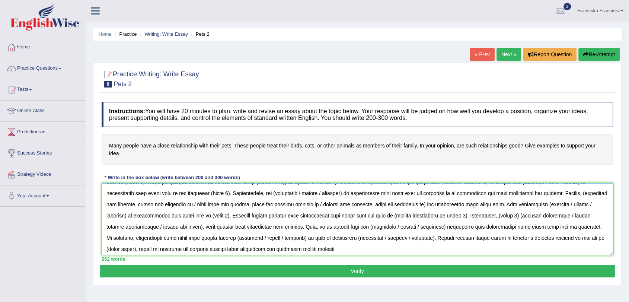
click at [501, 235] on textarea at bounding box center [358, 219] width 512 height 72
paste textarea "relationship with their pets"
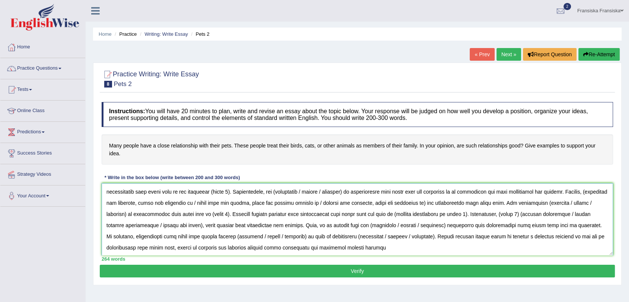
click at [307, 249] on textarea at bounding box center [358, 219] width 512 height 72
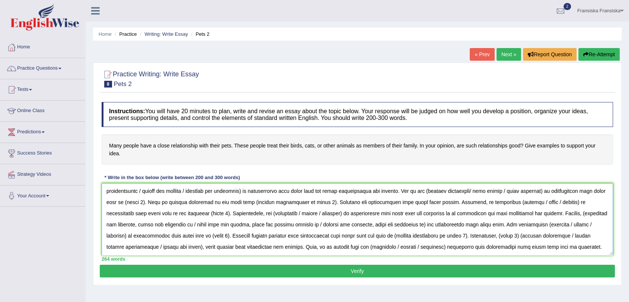
scroll to position [0, 0]
click at [473, 192] on textarea at bounding box center [358, 219] width 512 height 72
click at [548, 190] on textarea at bounding box center [358, 219] width 512 height 72
click at [192, 204] on textarea at bounding box center [358, 219] width 512 height 72
drag, startPoint x: 189, startPoint y: 201, endPoint x: 244, endPoint y: 207, distance: 55.8
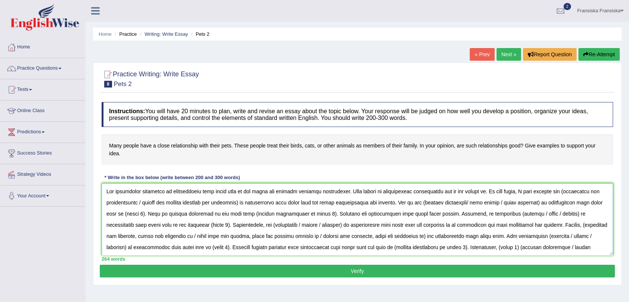
click at [244, 207] on textarea at bounding box center [358, 219] width 512 height 72
drag, startPoint x: 144, startPoint y: 201, endPoint x: 107, endPoint y: 202, distance: 36.9
click at [107, 202] on textarea at bounding box center [358, 219] width 512 height 72
drag, startPoint x: 544, startPoint y: 193, endPoint x: 585, endPoint y: 193, distance: 40.2
click at [585, 193] on textarea at bounding box center [358, 219] width 512 height 72
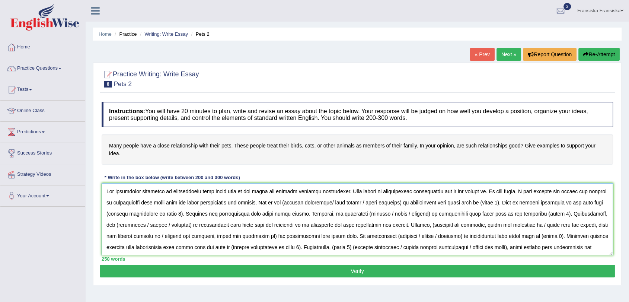
drag, startPoint x: 354, startPoint y: 203, endPoint x: 269, endPoint y: 200, distance: 85.7
click at [269, 200] on textarea at bounding box center [358, 219] width 512 height 72
click at [308, 202] on textarea at bounding box center [358, 219] width 512 height 72
click at [379, 204] on textarea at bounding box center [358, 219] width 512 height 72
drag, startPoint x: 110, startPoint y: 142, endPoint x: 156, endPoint y: 142, distance: 45.4
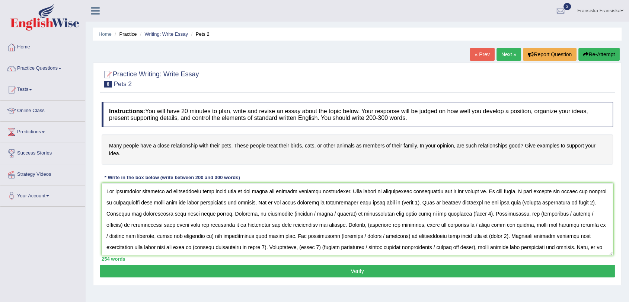
click at [156, 142] on h4 "Many people have a close relationship with their pets. These people treat their…" at bounding box center [358, 149] width 512 height 30
drag, startPoint x: 381, startPoint y: 203, endPoint x: 396, endPoint y: 203, distance: 14.9
click at [399, 204] on textarea at bounding box center [358, 219] width 512 height 72
paste textarea "having a good relationship with a pet is generally considered good for people"
click at [383, 200] on textarea at bounding box center [358, 219] width 512 height 72
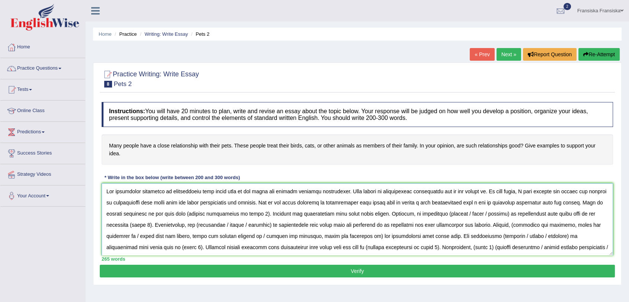
drag, startPoint x: 167, startPoint y: 213, endPoint x: 236, endPoint y: 215, distance: 69.6
click at [236, 215] on textarea at bounding box center [358, 219] width 512 height 72
paste textarea "Pets can act as a calming presence"
click at [168, 213] on textarea at bounding box center [358, 219] width 512 height 72
click at [433, 213] on textarea at bounding box center [358, 219] width 512 height 72
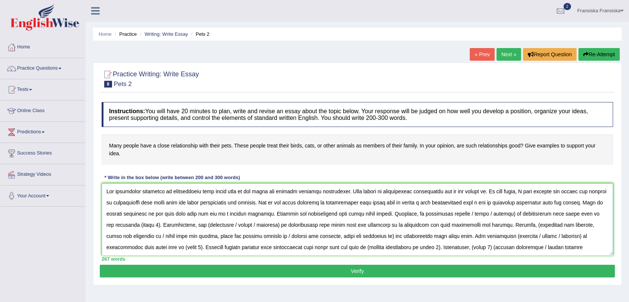
drag, startPoint x: 447, startPoint y: 213, endPoint x: 489, endPoint y: 213, distance: 42.1
click at [489, 213] on textarea at bounding box center [358, 219] width 512 height 72
drag, startPoint x: 539, startPoint y: 213, endPoint x: 546, endPoint y: 218, distance: 8.0
click at [541, 214] on textarea at bounding box center [358, 219] width 512 height 72
drag, startPoint x: 548, startPoint y: 212, endPoint x: 567, endPoint y: 213, distance: 19.0
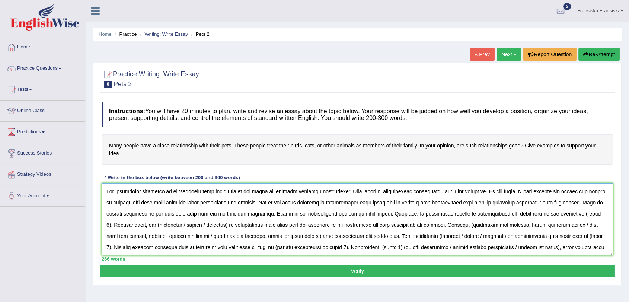
click at [567, 213] on textarea at bounding box center [358, 219] width 512 height 72
paste textarea "provides mental health benefits like reduced stress, anxiety, and loneliness, a…"
click at [366, 223] on textarea at bounding box center [358, 219] width 512 height 72
drag, startPoint x: 391, startPoint y: 225, endPoint x: 439, endPoint y: 227, distance: 47.7
click at [439, 227] on textarea at bounding box center [358, 219] width 512 height 72
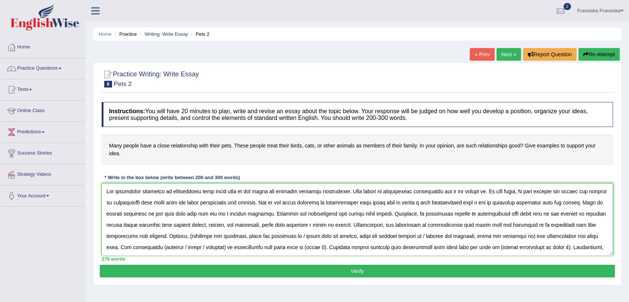
click at [150, 235] on textarea at bounding box center [358, 219] width 512 height 72
drag, startPoint x: 202, startPoint y: 235, endPoint x: 309, endPoint y: 240, distance: 107.7
click at [309, 240] on textarea at bounding box center [358, 219] width 512 height 72
drag, startPoint x: 264, startPoint y: 236, endPoint x: 369, endPoint y: 238, distance: 105.8
click at [369, 238] on textarea at bounding box center [358, 219] width 512 height 72
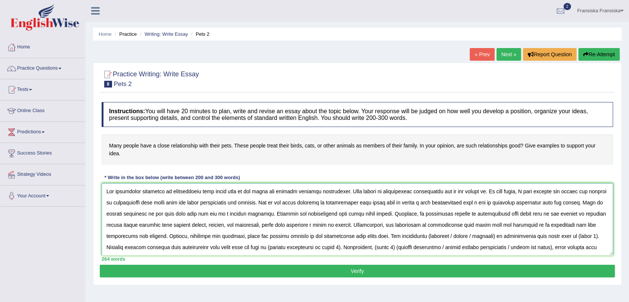
drag, startPoint x: 372, startPoint y: 237, endPoint x: 400, endPoint y: 238, distance: 27.9
click at [400, 238] on textarea at bounding box center [358, 219] width 512 height 72
drag, startPoint x: 385, startPoint y: 235, endPoint x: 409, endPoint y: 236, distance: 24.6
click at [409, 236] on textarea at bounding box center [358, 219] width 512 height 72
drag, startPoint x: 459, startPoint y: 236, endPoint x: 477, endPoint y: 238, distance: 17.6
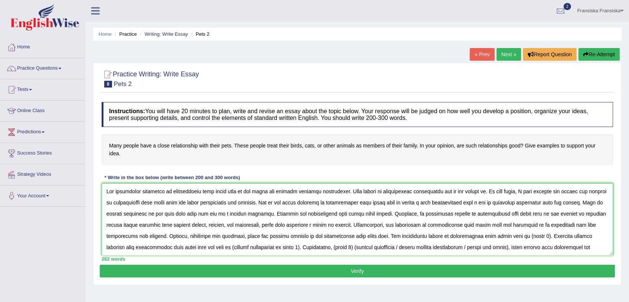
click at [479, 239] on textarea at bounding box center [358, 219] width 512 height 72
paste textarea "physical health benefits like increased exercise"
click at [248, 247] on textarea at bounding box center [358, 219] width 512 height 72
drag, startPoint x: 245, startPoint y: 247, endPoint x: 313, endPoint y: 248, distance: 68.2
click at [313, 248] on textarea at bounding box center [358, 219] width 512 height 72
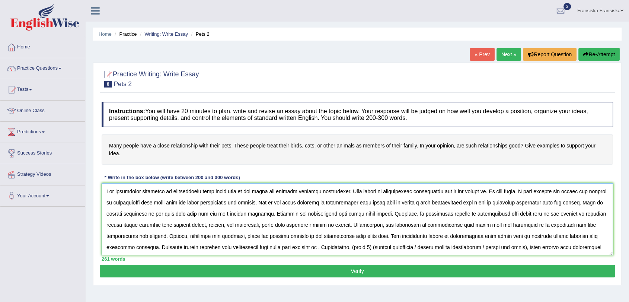
paste textarea "Interacting with a pet, such as petting them, has been shown to reduce stress l…"
click at [247, 246] on textarea at bounding box center [358, 219] width 512 height 72
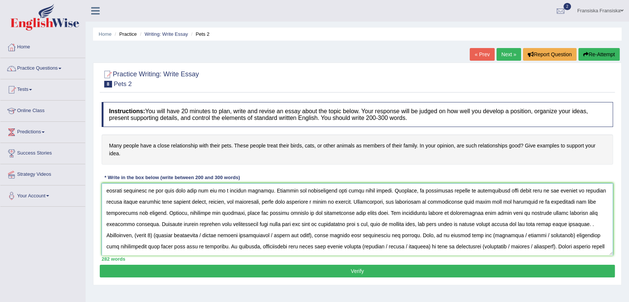
scroll to position [33, 0]
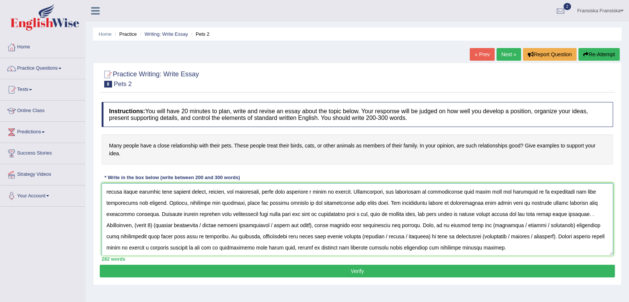
click at [555, 215] on textarea at bounding box center [358, 219] width 512 height 72
drag, startPoint x: 439, startPoint y: 212, endPoint x: 446, endPoint y: 214, distance: 7.6
click at [446, 214] on textarea at bounding box center [358, 219] width 512 height 72
drag, startPoint x: 438, startPoint y: 214, endPoint x: 506, endPoint y: 216, distance: 68.5
click at [506, 216] on textarea at bounding box center [358, 219] width 512 height 72
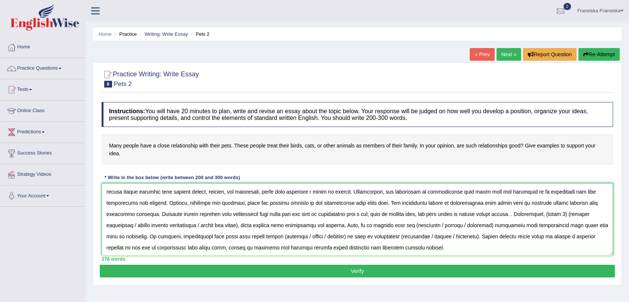
click at [441, 212] on textarea at bounding box center [358, 219] width 512 height 72
drag, startPoint x: 471, startPoint y: 213, endPoint x: 490, endPoint y: 213, distance: 18.2
click at [490, 213] on textarea at bounding box center [358, 219] width 512 height 72
paste textarea "can help lower blood pressure"
click at [544, 214] on textarea at bounding box center [358, 219] width 512 height 72
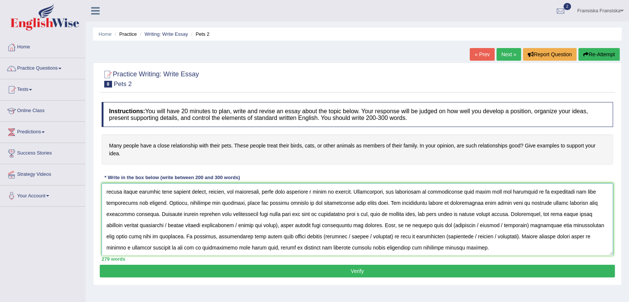
click at [591, 214] on textarea at bounding box center [358, 219] width 512 height 72
drag, startPoint x: 217, startPoint y: 226, endPoint x: 105, endPoint y: 229, distance: 112.5
click at [105, 229] on textarea at bounding box center [358, 219] width 512 height 72
click at [589, 213] on textarea at bounding box center [358, 219] width 512 height 72
drag, startPoint x: 266, startPoint y: 224, endPoint x: 299, endPoint y: 226, distance: 33.6
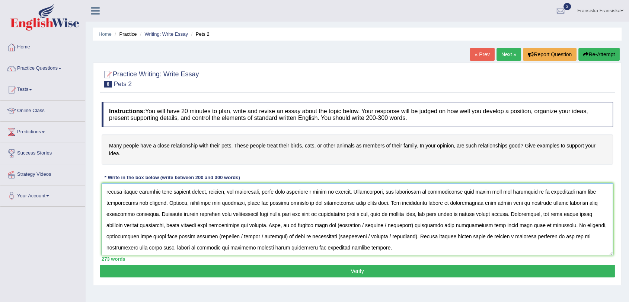
click at [299, 226] on textarea at bounding box center [358, 219] width 512 height 72
drag, startPoint x: 282, startPoint y: 226, endPoint x: 310, endPoint y: 228, distance: 27.6
click at [310, 228] on textarea at bounding box center [358, 219] width 512 height 72
click at [557, 224] on textarea at bounding box center [358, 219] width 512 height 72
drag, startPoint x: 575, startPoint y: 224, endPoint x: 595, endPoint y: 226, distance: 20.9
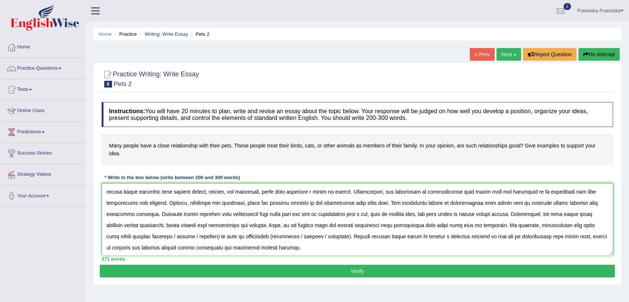
click at [595, 226] on textarea at bounding box center [358, 219] width 512 height 72
drag, startPoint x: 575, startPoint y: 223, endPoint x: 601, endPoint y: 226, distance: 25.8
click at [601, 226] on textarea at bounding box center [358, 219] width 512 height 72
drag, startPoint x: 160, startPoint y: 236, endPoint x: 132, endPoint y: 236, distance: 28.7
click at [132, 236] on textarea at bounding box center [358, 219] width 512 height 72
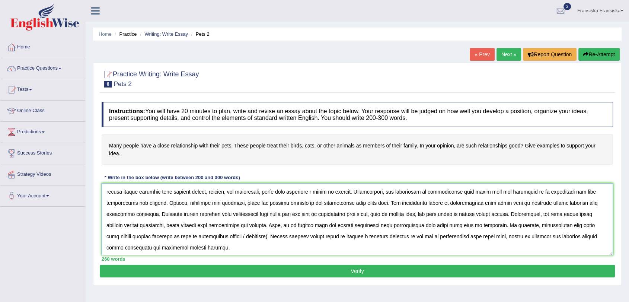
drag, startPoint x: 146, startPoint y: 236, endPoint x: 173, endPoint y: 239, distance: 26.6
click at [173, 239] on textarea at bounding box center [358, 219] width 512 height 72
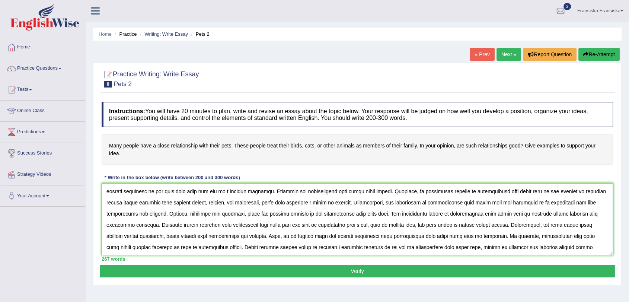
scroll to position [22, 0]
type textarea "The increasing influence of relationship with their pets on our lives has ignit…"
click at [395, 273] on button "Verify" at bounding box center [357, 271] width 515 height 13
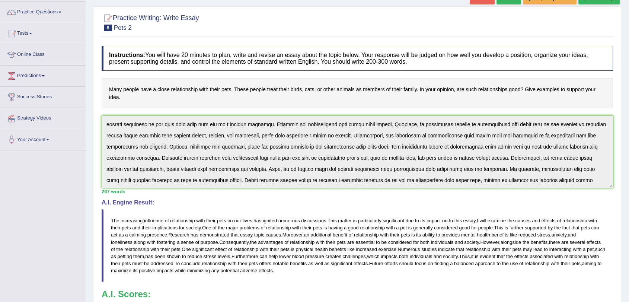
scroll to position [0, 0]
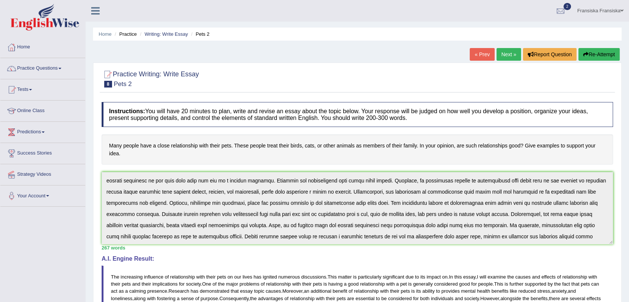
click at [503, 50] on link "Next »" at bounding box center [509, 54] width 25 height 13
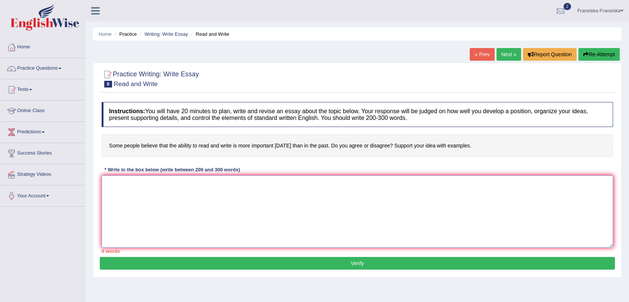
click at [312, 217] on textarea at bounding box center [358, 211] width 512 height 72
paste textarea "The increasing influence of (essay topic) on our lives has ignited numerous dis…"
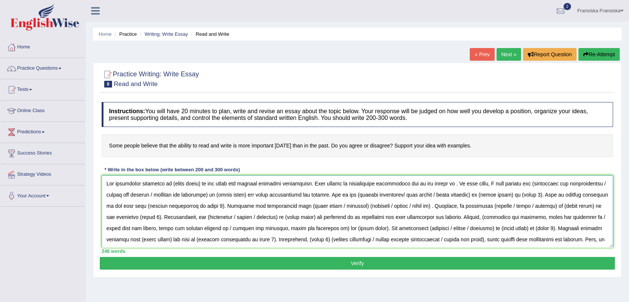
drag, startPoint x: 170, startPoint y: 183, endPoint x: 201, endPoint y: 183, distance: 30.9
click at [201, 183] on textarea at bounding box center [358, 211] width 512 height 72
drag, startPoint x: 169, startPoint y: 184, endPoint x: 202, endPoint y: 188, distance: 33.1
click at [202, 188] on textarea at bounding box center [358, 211] width 512 height 72
drag, startPoint x: 518, startPoint y: 184, endPoint x: 599, endPoint y: 181, distance: 80.5
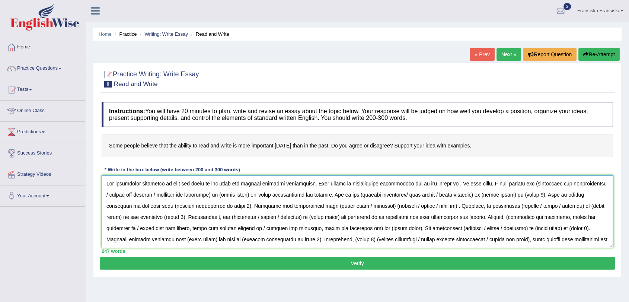
click at [599, 181] on textarea at bounding box center [358, 211] width 512 height 72
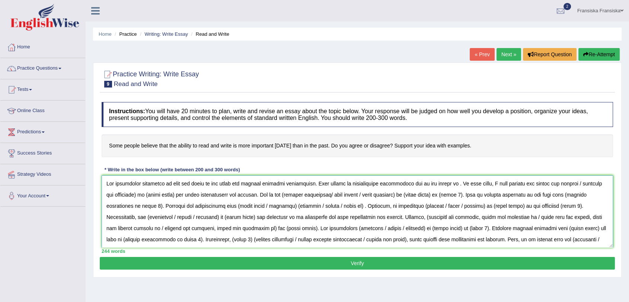
drag, startPoint x: 563, startPoint y: 182, endPoint x: 602, endPoint y: 185, distance: 38.4
click at [602, 185] on textarea at bounding box center [358, 211] width 512 height 72
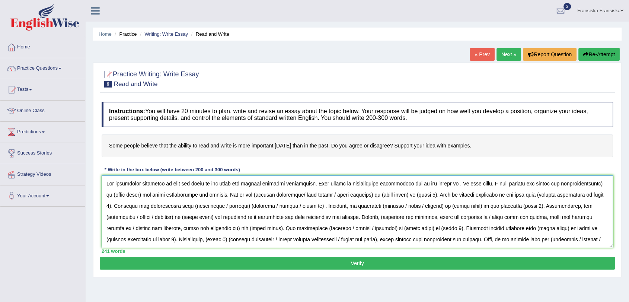
drag, startPoint x: 585, startPoint y: 183, endPoint x: 574, endPoint y: 183, distance: 10.4
click at [574, 183] on textarea at bounding box center [358, 211] width 512 height 72
click at [576, 183] on textarea at bounding box center [358, 211] width 512 height 72
drag, startPoint x: 576, startPoint y: 182, endPoint x: 566, endPoint y: 182, distance: 9.7
click at [566, 182] on textarea at bounding box center [358, 211] width 512 height 72
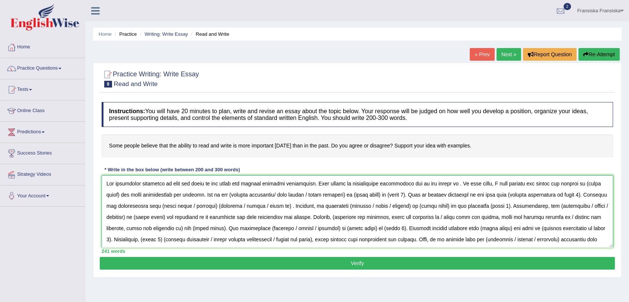
click at [572, 183] on textarea at bounding box center [358, 211] width 512 height 72
drag, startPoint x: 570, startPoint y: 183, endPoint x: 601, endPoint y: 185, distance: 30.6
click at [601, 185] on textarea at bounding box center [358, 211] width 512 height 72
paste textarea "read and write"
click at [225, 195] on textarea at bounding box center [358, 211] width 512 height 72
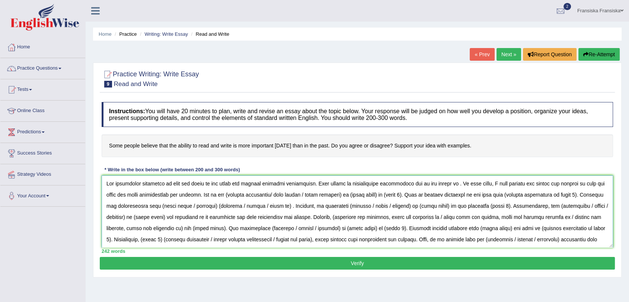
click at [222, 194] on textarea at bounding box center [358, 211] width 512 height 72
drag, startPoint x: 270, startPoint y: 194, endPoint x: 221, endPoint y: 195, distance: 49.2
click at [221, 195] on textarea at bounding box center [358, 211] width 512 height 72
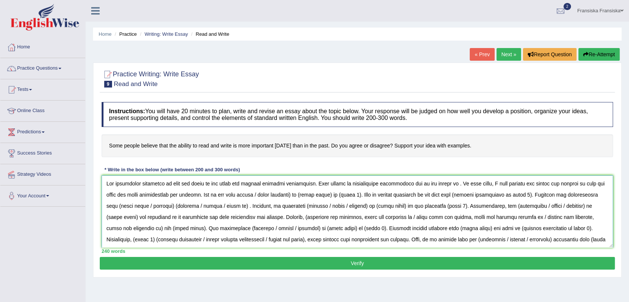
drag, startPoint x: 250, startPoint y: 195, endPoint x: 293, endPoint y: 197, distance: 43.2
click at [293, 197] on textarea at bounding box center [358, 211] width 512 height 72
drag, startPoint x: 258, startPoint y: 196, endPoint x: 287, endPoint y: 197, distance: 28.7
click at [287, 197] on textarea at bounding box center [358, 211] width 512 height 72
paste textarea "read and write"
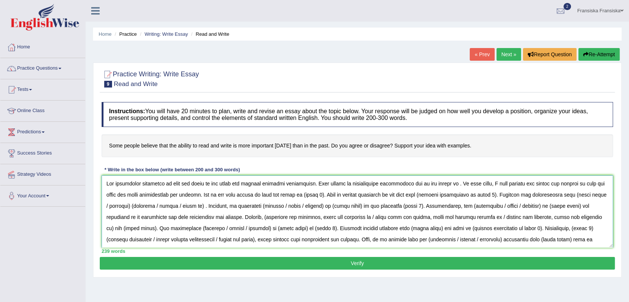
drag, startPoint x: 297, startPoint y: 197, endPoint x: 317, endPoint y: 197, distance: 19.7
click at [317, 197] on textarea at bounding box center [358, 211] width 512 height 72
paste textarea "boost cognitive abilities by enhancing critical thinking, concentration, memory…"
drag, startPoint x: 106, startPoint y: 205, endPoint x: 176, endPoint y: 210, distance: 69.8
click at [176, 210] on textarea at bounding box center [358, 211] width 512 height 72
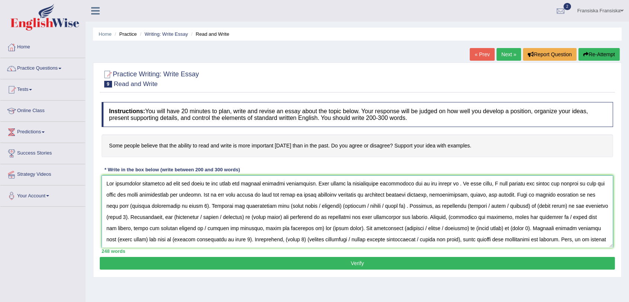
paste textarea "Reading and writing encourage analytical skills by helping individuals analyze …"
click at [108, 207] on textarea at bounding box center [358, 211] width 512 height 72
drag, startPoint x: 145, startPoint y: 206, endPoint x: 150, endPoint y: 206, distance: 5.2
click at [150, 206] on textarea at bounding box center [358, 211] width 512 height 72
drag, startPoint x: 171, startPoint y: 184, endPoint x: 203, endPoint y: 185, distance: 32.4
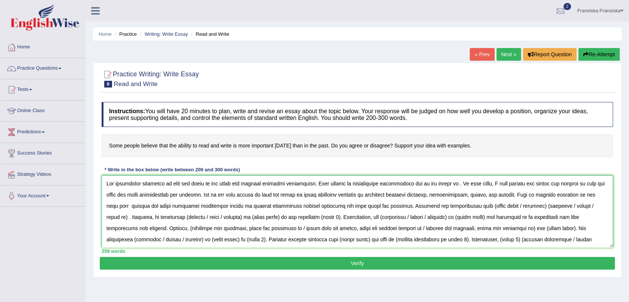
click at [203, 185] on textarea at bounding box center [358, 211] width 512 height 72
click at [123, 205] on textarea at bounding box center [358, 211] width 512 height 72
click at [445, 206] on textarea at bounding box center [358, 211] width 512 height 72
drag, startPoint x: 468, startPoint y: 206, endPoint x: 526, endPoint y: 206, distance: 57.3
click at [526, 205] on textarea at bounding box center [358, 211] width 512 height 72
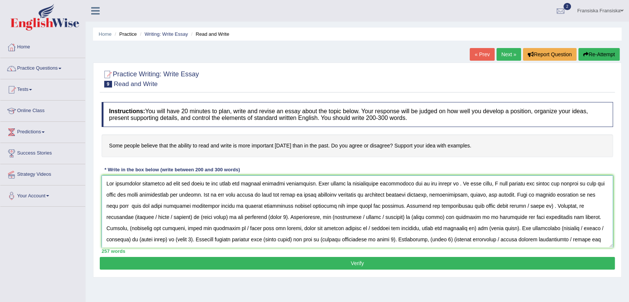
drag, startPoint x: 487, startPoint y: 206, endPoint x: 511, endPoint y: 206, distance: 24.2
click at [511, 206] on textarea at bounding box center [358, 211] width 512 height 72
click at [488, 206] on textarea at bounding box center [358, 211] width 512 height 72
click at [489, 206] on textarea at bounding box center [358, 211] width 512 height 72
click at [547, 206] on textarea at bounding box center [358, 211] width 512 height 72
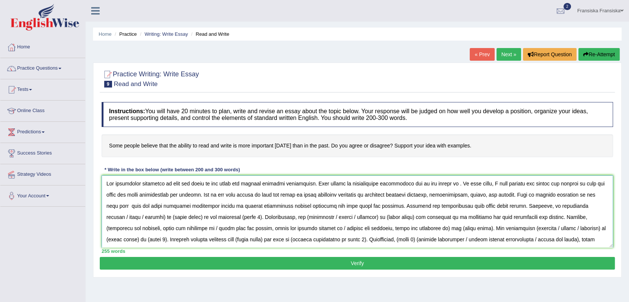
drag, startPoint x: 561, startPoint y: 204, endPoint x: 577, endPoint y: 206, distance: 16.1
click at [577, 206] on textarea at bounding box center [358, 211] width 512 height 72
drag, startPoint x: 562, startPoint y: 205, endPoint x: 589, endPoint y: 207, distance: 27.6
click at [589, 207] on textarea at bounding box center [358, 211] width 512 height 72
drag, startPoint x: 569, startPoint y: 206, endPoint x: 598, endPoint y: 206, distance: 28.3
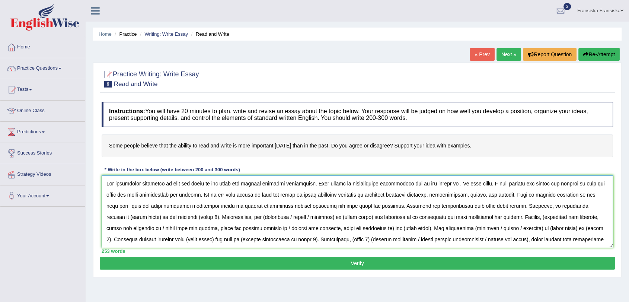
click at [598, 206] on textarea at bounding box center [358, 211] width 512 height 72
paste textarea "read and write"
drag, startPoint x: 131, startPoint y: 218, endPoint x: 145, endPoint y: 216, distance: 13.9
click at [133, 217] on textarea at bounding box center [358, 211] width 512 height 72
click at [141, 217] on textarea at bounding box center [358, 211] width 512 height 72
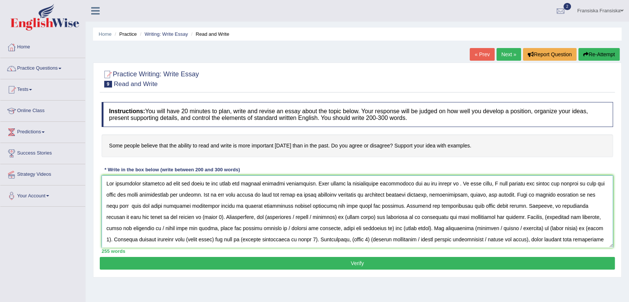
click at [138, 217] on textarea at bounding box center [358, 211] width 512 height 72
drag, startPoint x: 138, startPoint y: 217, endPoint x: 158, endPoint y: 217, distance: 20.1
click at [158, 217] on textarea at bounding box center [358, 211] width 512 height 72
paste textarea "Regular engagement with text sharpens focus and boosts memory capacity."
click at [140, 216] on textarea at bounding box center [358, 211] width 512 height 72
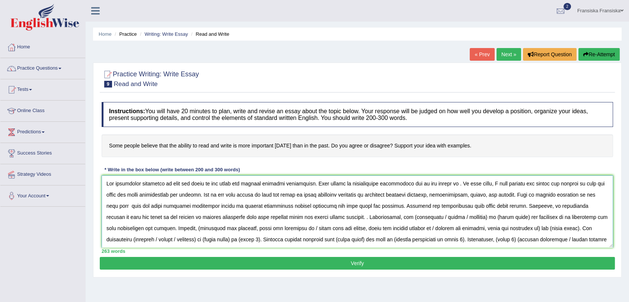
click at [314, 218] on textarea at bounding box center [358, 211] width 512 height 72
click at [359, 217] on textarea at bounding box center [358, 211] width 512 height 72
drag, startPoint x: 384, startPoint y: 217, endPoint x: 432, endPoint y: 218, distance: 48.4
click at [432, 218] on textarea at bounding box center [358, 211] width 512 height 72
drag, startPoint x: 389, startPoint y: 217, endPoint x: 420, endPoint y: 218, distance: 30.9
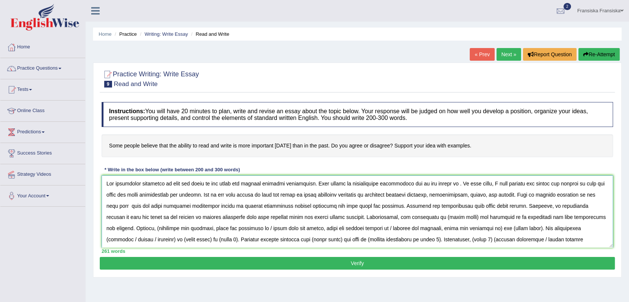
click at [420, 218] on textarea at bounding box center [358, 211] width 512 height 72
drag, startPoint x: 170, startPoint y: 185, endPoint x: 203, endPoint y: 188, distance: 32.6
click at [203, 188] on textarea at bounding box center [358, 211] width 512 height 72
drag, startPoint x: 391, startPoint y: 218, endPoint x: 420, endPoint y: 220, distance: 29.1
click at [420, 220] on textarea at bounding box center [358, 211] width 512 height 72
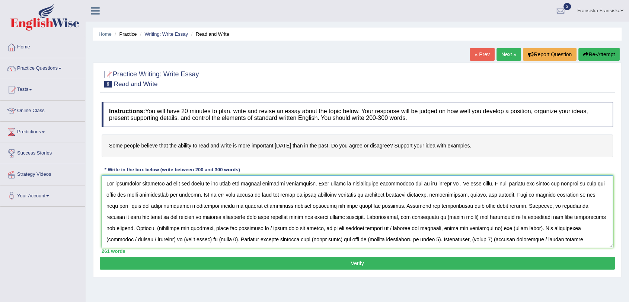
paste textarea "read and write"
click at [108, 231] on textarea at bounding box center [358, 211] width 512 height 72
drag, startPoint x: 159, startPoint y: 228, endPoint x: 268, endPoint y: 233, distance: 108.8
click at [268, 233] on textarea at bounding box center [358, 211] width 512 height 72
drag, startPoint x: 220, startPoint y: 227, endPoint x: 327, endPoint y: 232, distance: 107.0
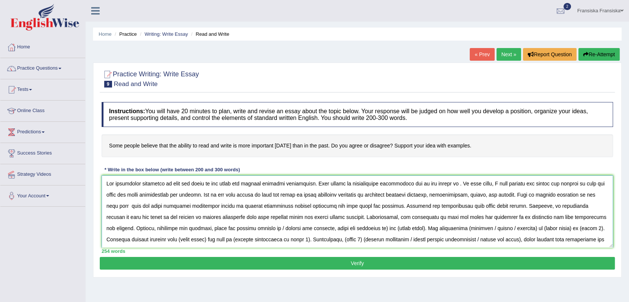
click at [327, 232] on textarea at bounding box center [358, 211] width 512 height 72
drag, startPoint x: 232, startPoint y: 228, endPoint x: 260, endPoint y: 230, distance: 28.4
click at [260, 230] on textarea at bounding box center [358, 211] width 512 height 72
paste textarea "read and write"
click at [305, 228] on textarea at bounding box center [358, 211] width 512 height 72
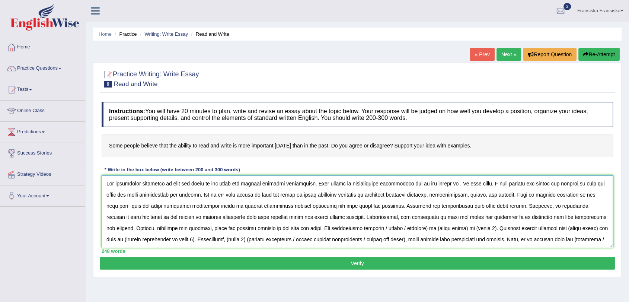
drag, startPoint x: 331, startPoint y: 227, endPoint x: 304, endPoint y: 229, distance: 27.2
click at [304, 229] on textarea at bounding box center [358, 211] width 512 height 72
drag, startPoint x: 317, startPoint y: 227, endPoint x: 340, endPoint y: 229, distance: 23.2
click at [340, 229] on textarea at bounding box center [358, 211] width 512 height 72
drag, startPoint x: 323, startPoint y: 228, endPoint x: 353, endPoint y: 229, distance: 30.2
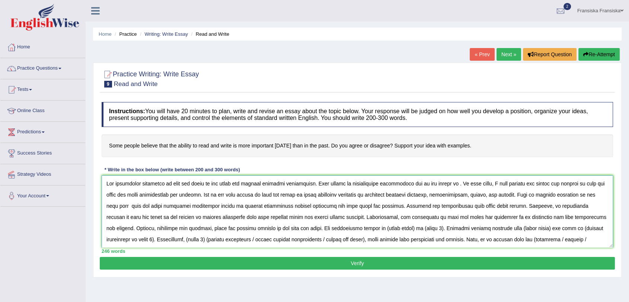
click at [353, 229] on textarea at bounding box center [358, 211] width 512 height 72
paste textarea "read and write"
click at [322, 229] on textarea at bounding box center [358, 211] width 512 height 72
drag, startPoint x: 362, startPoint y: 228, endPoint x: 382, endPoint y: 230, distance: 20.0
click at [382, 230] on textarea at bounding box center [358, 211] width 512 height 72
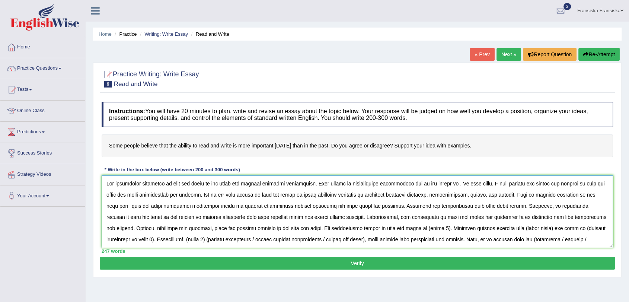
paste textarea "fundamental to learning and contributes to overall cognitive growth."
click at [362, 230] on textarea at bounding box center [358, 211] width 512 height 72
drag, startPoint x: 169, startPoint y: 184, endPoint x: 203, endPoint y: 185, distance: 33.5
click at [203, 185] on textarea at bounding box center [358, 211] width 512 height 72
drag, startPoint x: 105, startPoint y: 239, endPoint x: 136, endPoint y: 239, distance: 30.9
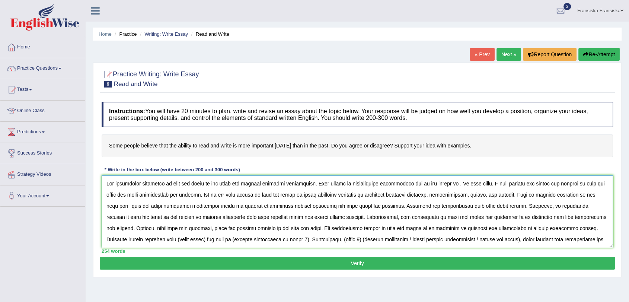
click at [136, 239] on textarea at bounding box center [358, 211] width 512 height 72
paste textarea "read and write"
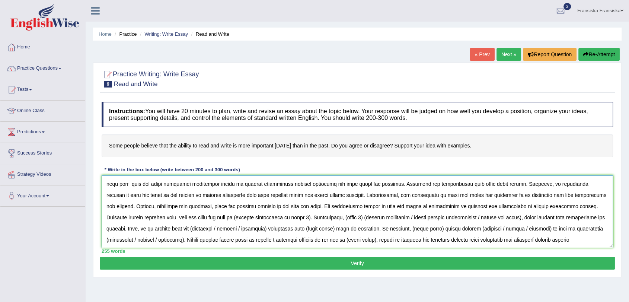
drag, startPoint x: 169, startPoint y: 217, endPoint x: 238, endPoint y: 223, distance: 69.9
click at [238, 223] on textarea at bounding box center [358, 211] width 512 height 72
paste textarea "Reading exposes you to a wider range of words, improving both your understandin…"
click at [173, 215] on textarea at bounding box center [358, 211] width 512 height 72
click at [185, 218] on textarea at bounding box center [358, 211] width 512 height 72
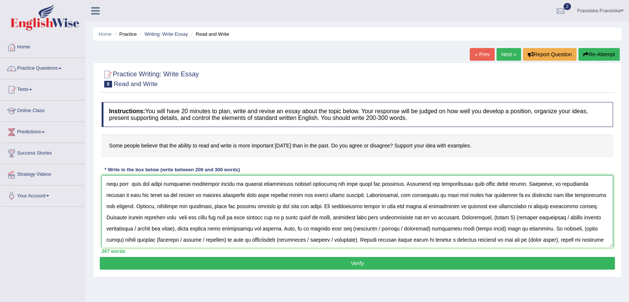
drag, startPoint x: 354, startPoint y: 218, endPoint x: 396, endPoint y: 217, distance: 41.7
click at [402, 220] on textarea at bounding box center [358, 211] width 512 height 72
drag, startPoint x: 387, startPoint y: 217, endPoint x: 408, endPoint y: 218, distance: 20.9
click at [408, 218] on textarea at bounding box center [358, 211] width 512 height 72
paste textarea "and use of language"
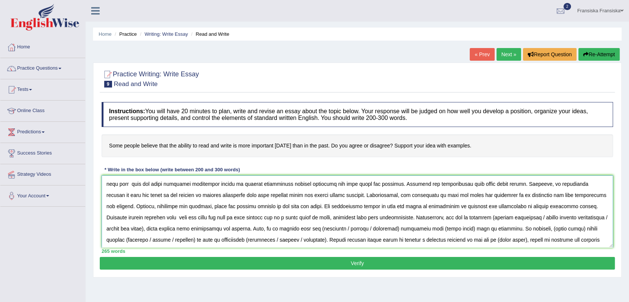
click at [414, 217] on textarea at bounding box center [358, 211] width 512 height 72
drag, startPoint x: 435, startPoint y: 218, endPoint x: 487, endPoint y: 218, distance: 52.5
click at [487, 218] on textarea at bounding box center [358, 211] width 512 height 72
drag, startPoint x: 505, startPoint y: 216, endPoint x: 548, endPoint y: 219, distance: 43.7
click at [548, 219] on textarea at bounding box center [358, 211] width 512 height 72
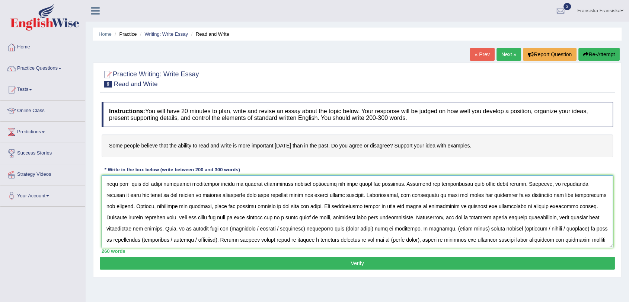
drag, startPoint x: 185, startPoint y: 229, endPoint x: 218, endPoint y: 228, distance: 33.5
click at [218, 228] on textarea at bounding box center [358, 211] width 512 height 72
drag, startPoint x: 200, startPoint y: 227, endPoint x: 225, endPoint y: 231, distance: 26.0
click at [225, 231] on textarea at bounding box center [358, 211] width 512 height 72
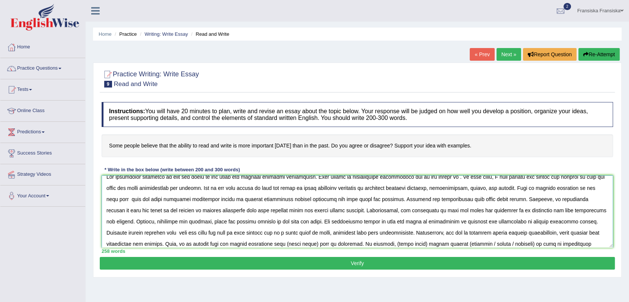
scroll to position [0, 0]
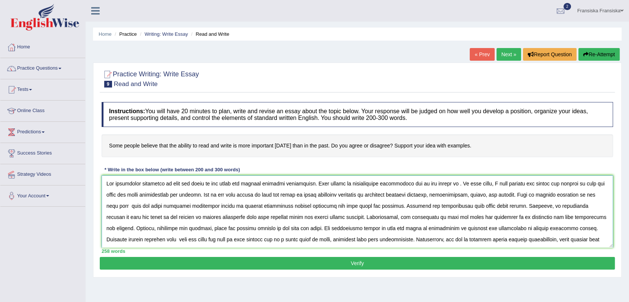
drag, startPoint x: 231, startPoint y: 227, endPoint x: 264, endPoint y: 228, distance: 33.1
click at [264, 228] on textarea at bounding box center [358, 211] width 512 height 72
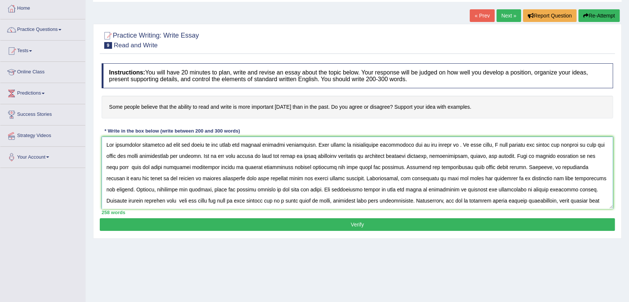
scroll to position [89, 0]
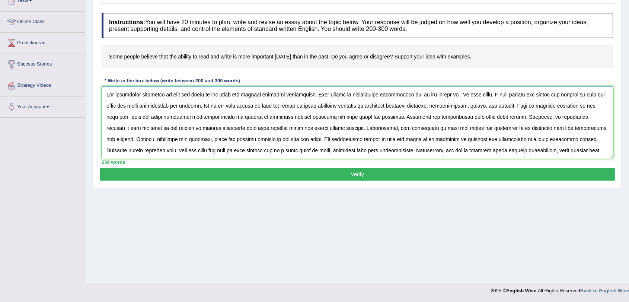
click at [297, 136] on textarea at bounding box center [358, 122] width 512 height 72
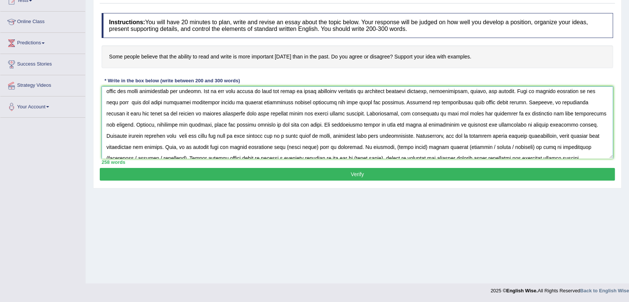
scroll to position [22, 0]
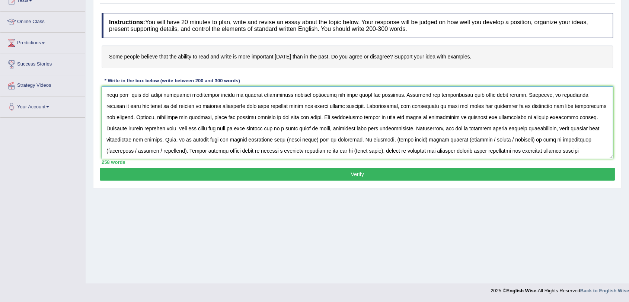
drag, startPoint x: 236, startPoint y: 140, endPoint x: 264, endPoint y: 139, distance: 28.4
click at [266, 139] on textarea at bounding box center [358, 122] width 512 height 72
paste textarea "read and write"
drag, startPoint x: 349, startPoint y: 140, endPoint x: 379, endPoint y: 143, distance: 30.4
click at [379, 143] on textarea at bounding box center [358, 122] width 512 height 72
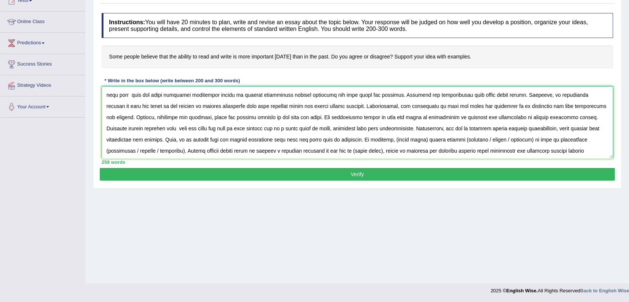
paste textarea "read and write"
click at [417, 140] on textarea at bounding box center [358, 122] width 512 height 72
drag, startPoint x: 435, startPoint y: 139, endPoint x: 483, endPoint y: 140, distance: 47.7
click at [483, 140] on textarea at bounding box center [358, 122] width 512 height 72
click at [486, 140] on textarea at bounding box center [358, 122] width 512 height 72
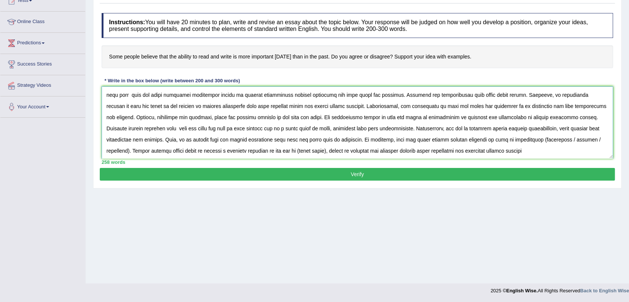
drag, startPoint x: 486, startPoint y: 140, endPoint x: 517, endPoint y: 141, distance: 31.3
click at [517, 141] on textarea at bounding box center [358, 122] width 512 height 72
drag, startPoint x: 500, startPoint y: 139, endPoint x: 527, endPoint y: 141, distance: 27.2
click at [527, 141] on textarea at bounding box center [358, 122] width 512 height 72
click at [421, 150] on textarea at bounding box center [358, 122] width 512 height 72
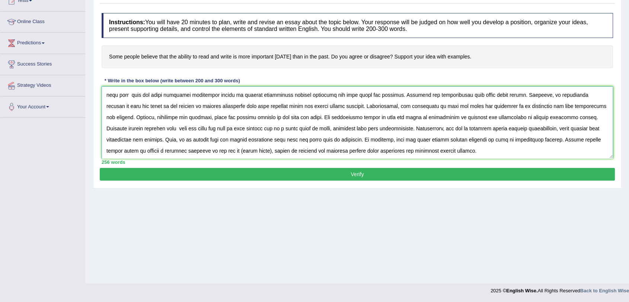
scroll to position [22, 0]
drag, startPoint x: 181, startPoint y: 150, endPoint x: 212, endPoint y: 154, distance: 30.7
click at [212, 154] on textarea at bounding box center [358, 122] width 512 height 72
paste textarea "read and write"
click at [181, 150] on textarea at bounding box center [358, 122] width 512 height 72
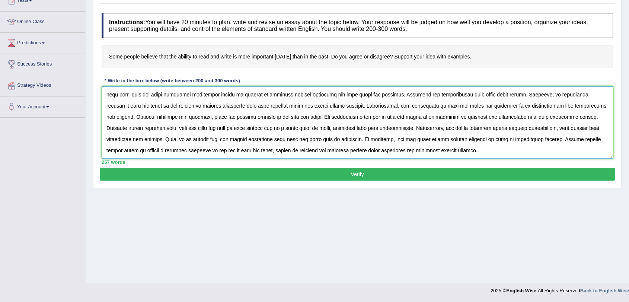
type textarea "The increasing influence of read and write on our lives has ignited numerous di…"
click at [442, 171] on button "Verify" at bounding box center [357, 174] width 515 height 13
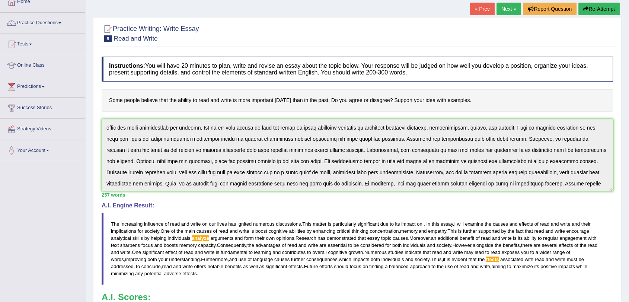
scroll to position [0, 0]
click at [611, 10] on button "Re-Attempt" at bounding box center [599, 9] width 41 height 13
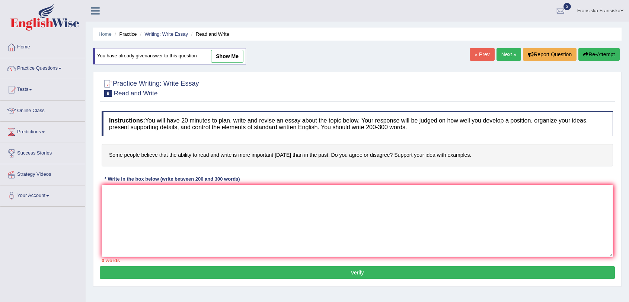
scroll to position [45, 0]
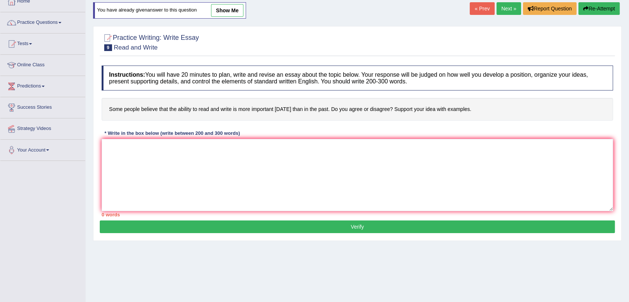
click at [280, 188] on textarea at bounding box center [358, 175] width 512 height 72
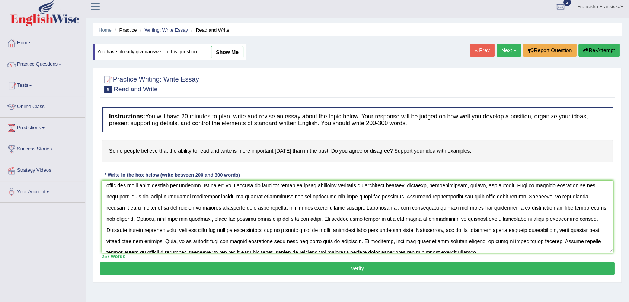
scroll to position [22, 0]
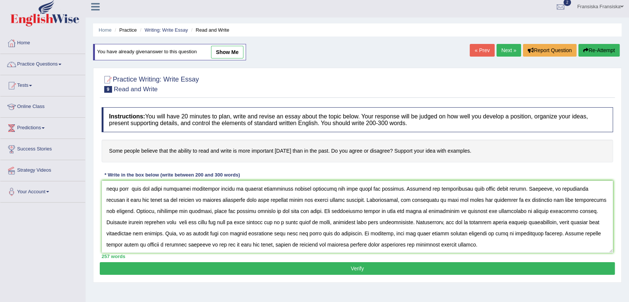
type textarea "The increasing influence of read and write on our lives has ignited numerous di…"
click at [217, 46] on link "show me" at bounding box center [227, 52] width 32 height 13
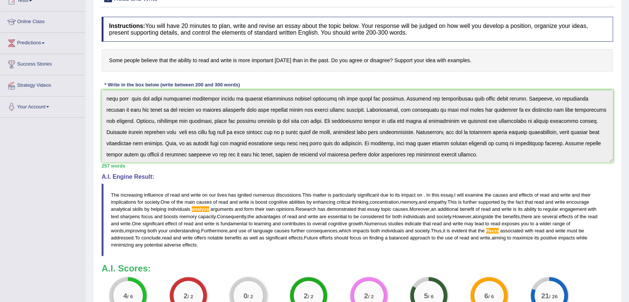
scroll to position [45, 0]
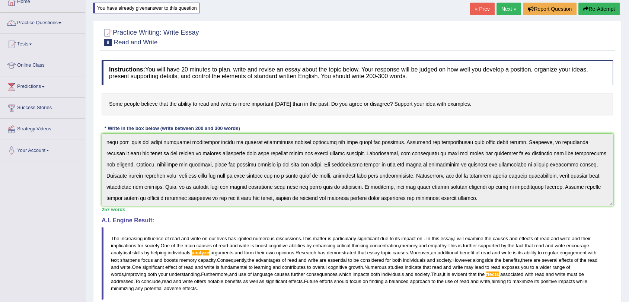
click at [594, 12] on button "Re-Attempt" at bounding box center [599, 9] width 41 height 13
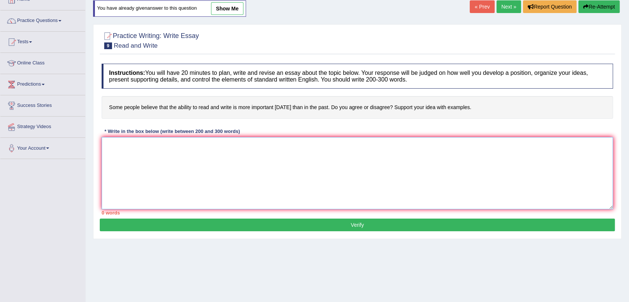
scroll to position [45, 0]
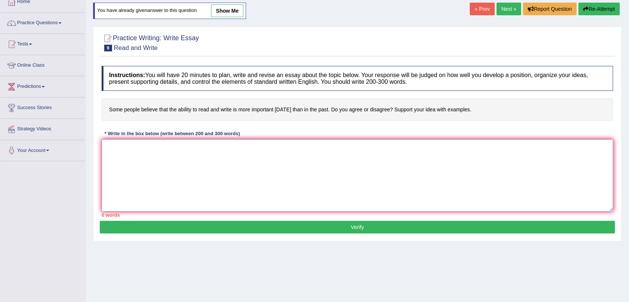
click at [505, 167] on textarea at bounding box center [358, 175] width 512 height 72
paste textarea "The increasing influence of read and write on our lives has ignited numerous di…"
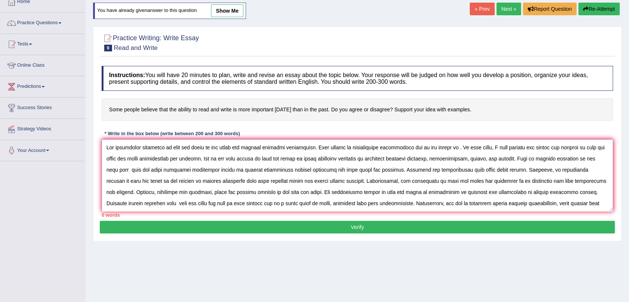
scroll to position [18, 0]
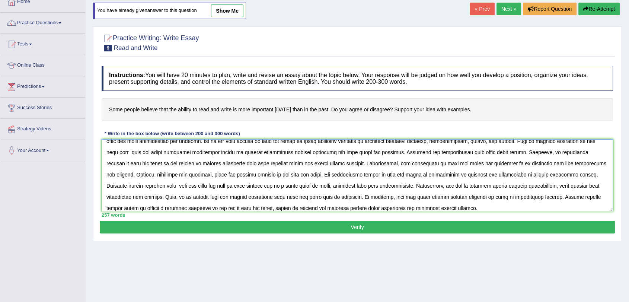
click at [186, 196] on textarea at bounding box center [358, 175] width 512 height 72
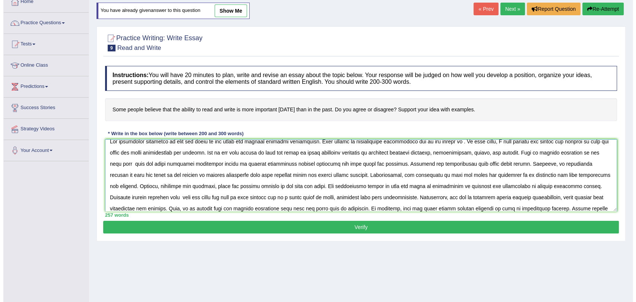
scroll to position [0, 0]
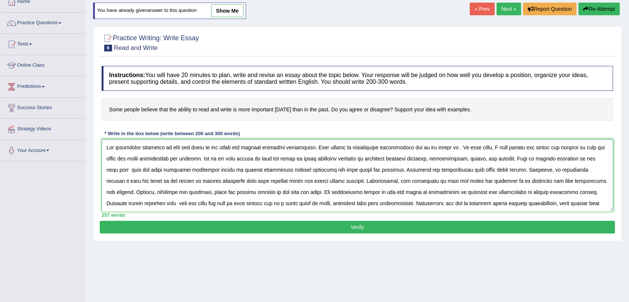
type textarea "The increasing influence of read and write on our lives has ignited numerous di…"
click at [343, 225] on button "Verify" at bounding box center [357, 227] width 515 height 13
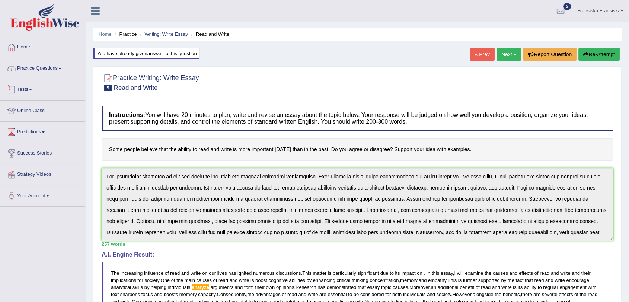
click at [65, 68] on link "Practice Questions" at bounding box center [42, 67] width 85 height 19
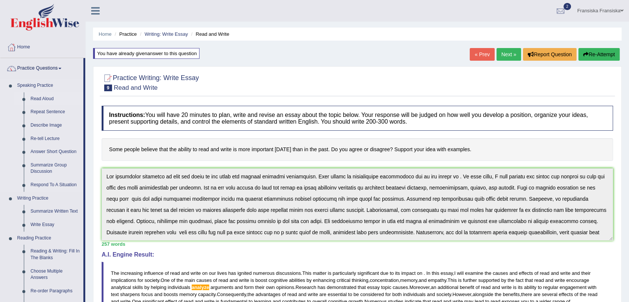
click at [48, 97] on link "Read Aloud" at bounding box center [55, 98] width 56 height 13
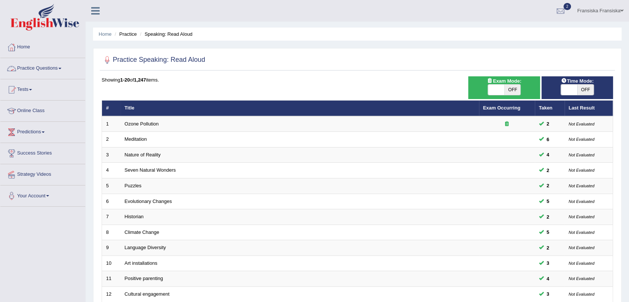
click at [68, 71] on link "Practice Questions" at bounding box center [42, 67] width 85 height 19
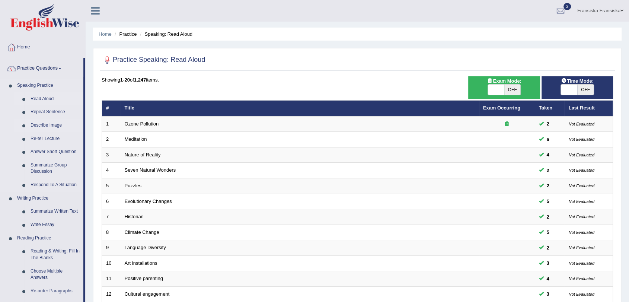
click at [45, 124] on link "Describe Image" at bounding box center [55, 125] width 56 height 13
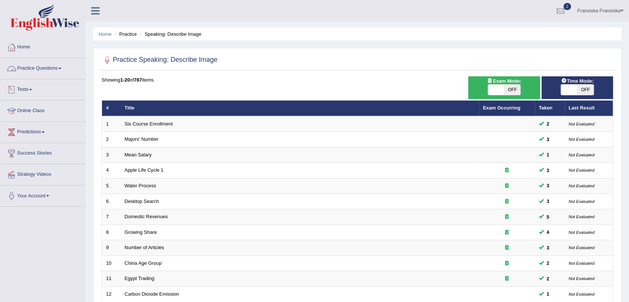
click at [39, 69] on link "Practice Questions" at bounding box center [42, 67] width 85 height 19
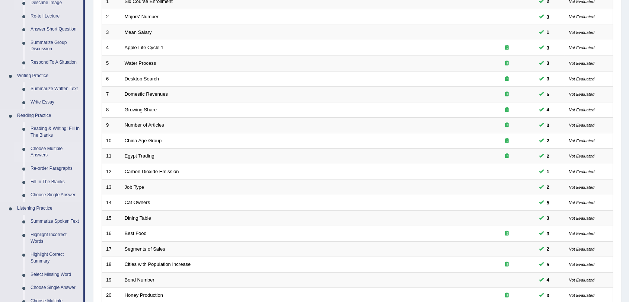
scroll to position [124, 0]
click at [50, 125] on link "Reading & Writing: Fill In The Blanks" at bounding box center [55, 131] width 56 height 20
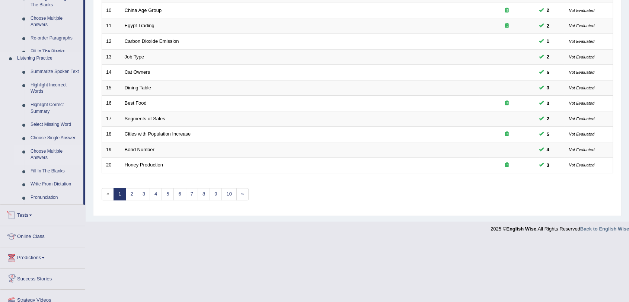
scroll to position [226, 0]
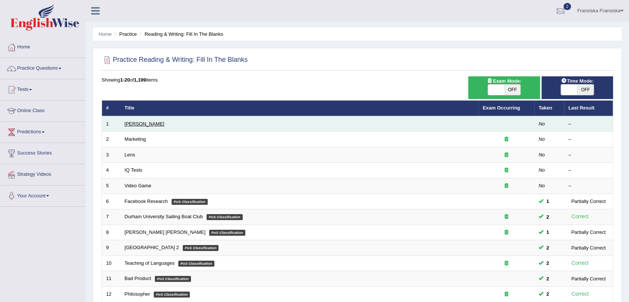
click at [145, 122] on link "[PERSON_NAME]" at bounding box center [145, 124] width 40 height 6
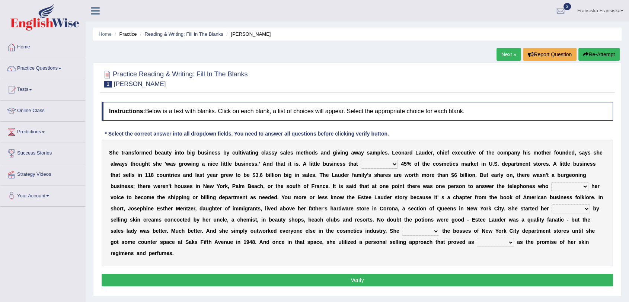
drag, startPoint x: 598, startPoint y: 13, endPoint x: 593, endPoint y: 20, distance: 8.6
click at [597, 14] on link "Fransiska Fransiska" at bounding box center [600, 9] width 57 height 19
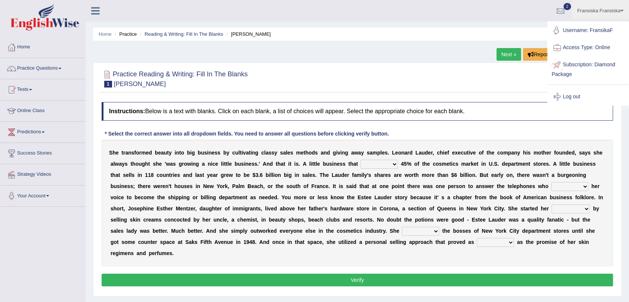
click at [575, 93] on link "Log out" at bounding box center [588, 96] width 80 height 17
